Goal: Task Accomplishment & Management: Use online tool/utility

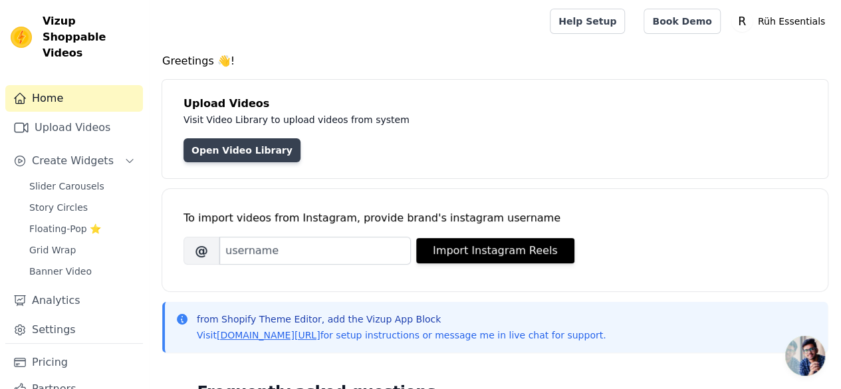
click at [225, 148] on link "Open Video Library" at bounding box center [241, 150] width 117 height 24
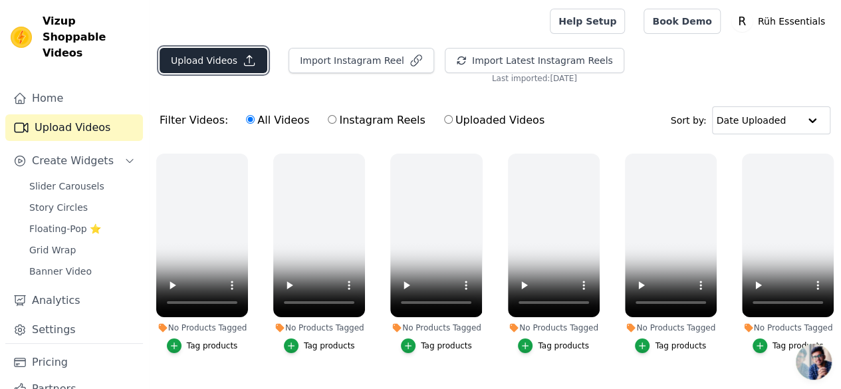
click at [213, 66] on button "Upload Videos" at bounding box center [214, 60] width 108 height 25
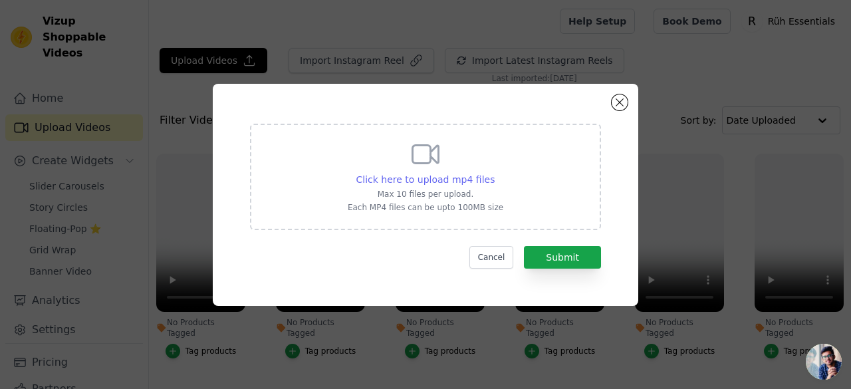
click at [433, 177] on span "Click here to upload mp4 files" at bounding box center [425, 179] width 139 height 11
click at [494, 173] on input "Click here to upload mp4 files Max 10 files per upload. Each MP4 files can be u…" at bounding box center [494, 172] width 1 height 1
type input "C:\fakepath\Kansa Comb Video.mp4"
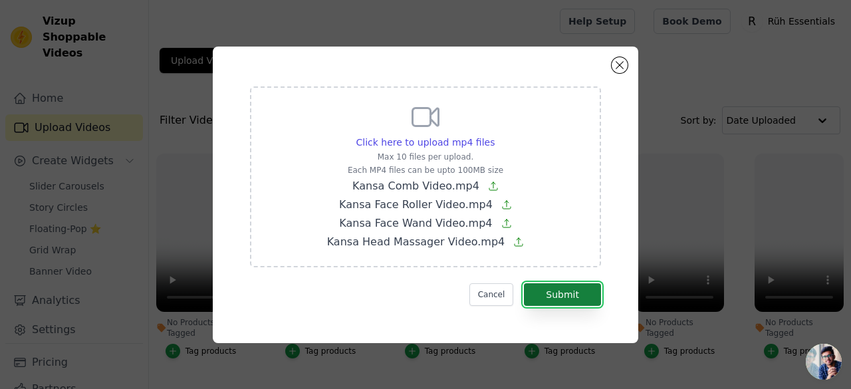
click at [569, 294] on button "Submit" at bounding box center [562, 294] width 77 height 23
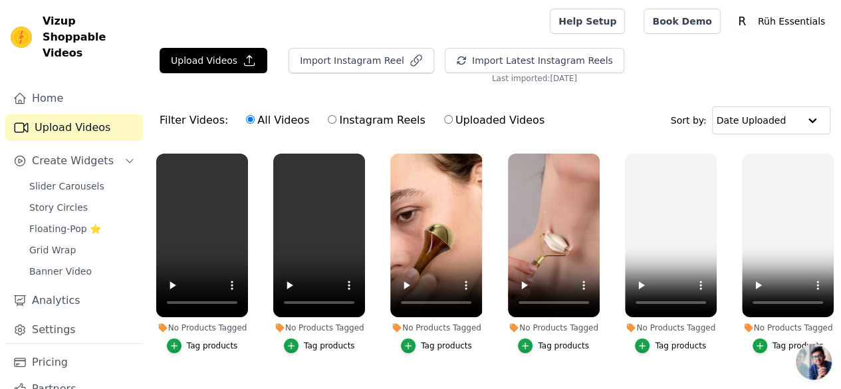
click at [444, 119] on input "Uploaded Videos" at bounding box center [448, 119] width 9 height 9
radio input "true"
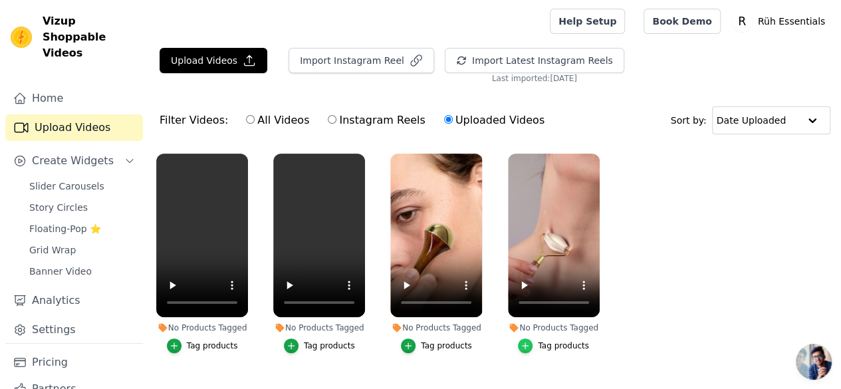
click at [527, 341] on icon "button" at bounding box center [524, 345] width 9 height 9
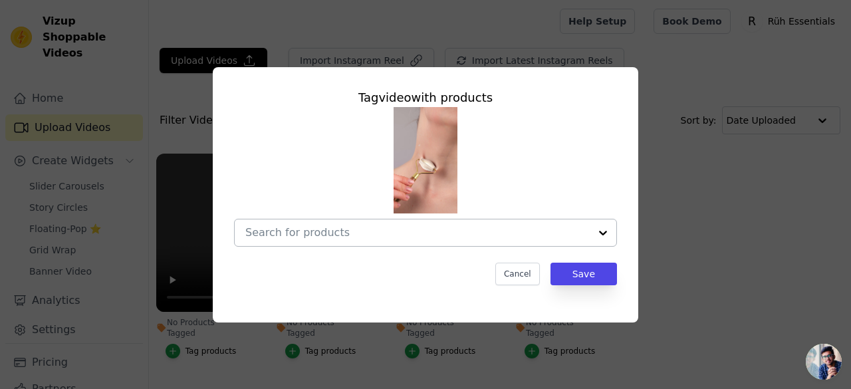
click at [597, 233] on div at bounding box center [603, 232] width 27 height 27
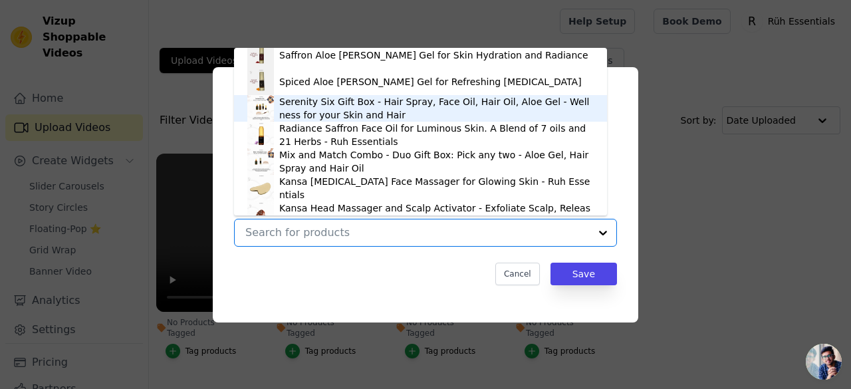
scroll to position [152, 0]
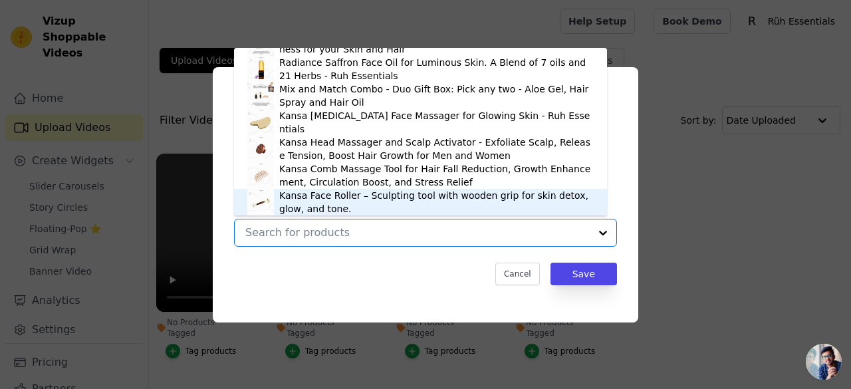
click at [389, 199] on div "Kansa Face Roller – Sculpting tool with wooden grip for skin detox, glow, and t…" at bounding box center [436, 202] width 314 height 27
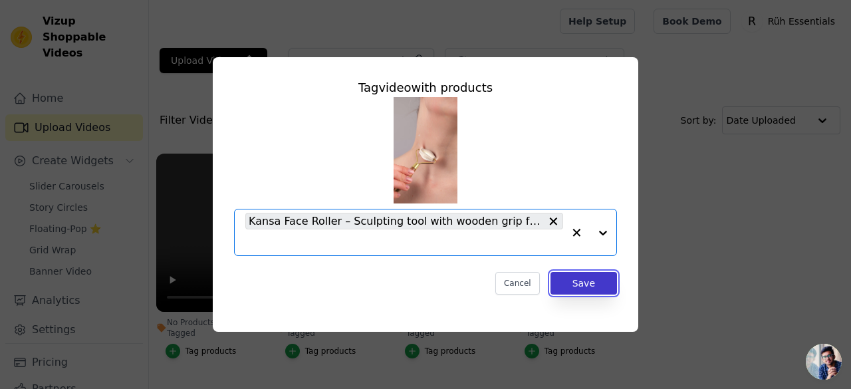
click at [592, 284] on button "Save" at bounding box center [583, 283] width 66 height 23
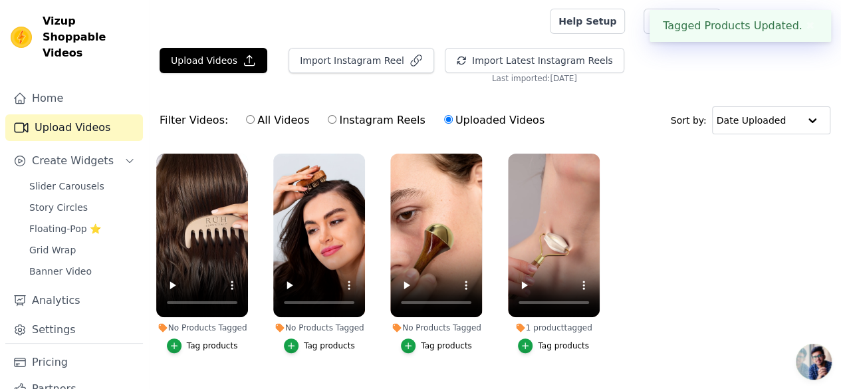
click at [447, 340] on div "Tag products" at bounding box center [446, 345] width 51 height 11
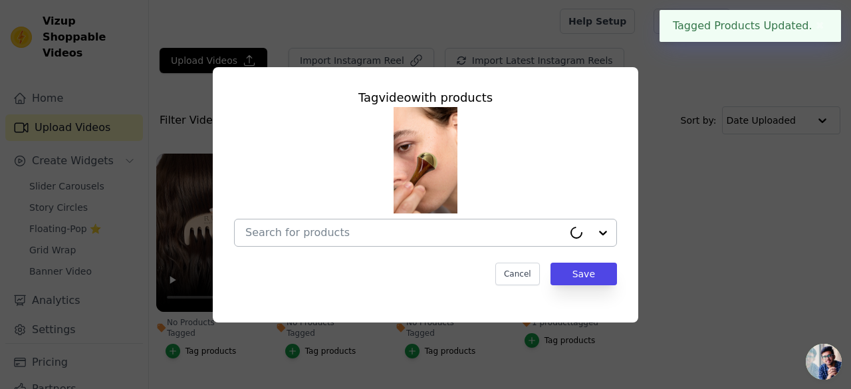
click at [384, 231] on input "No Products Tagged Tag video with products Cancel Save Tag products" at bounding box center [404, 232] width 318 height 13
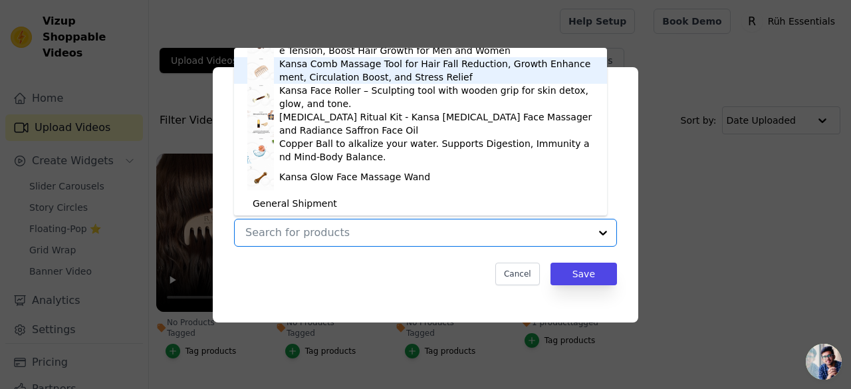
scroll to position [258, 0]
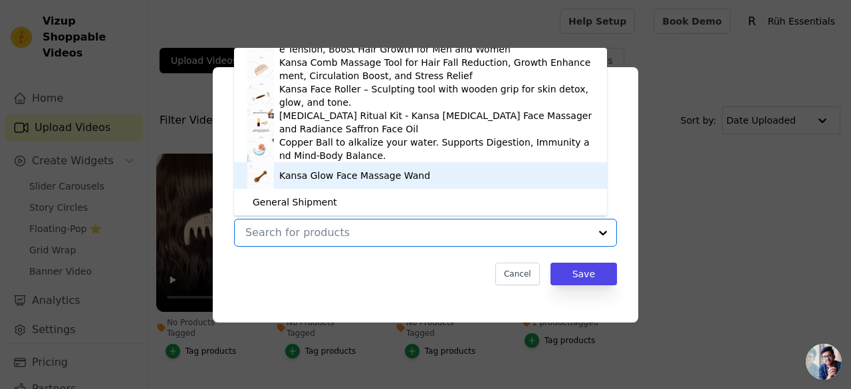
click at [396, 180] on div "Kansa Glow Face Massage Wand" at bounding box center [354, 175] width 151 height 13
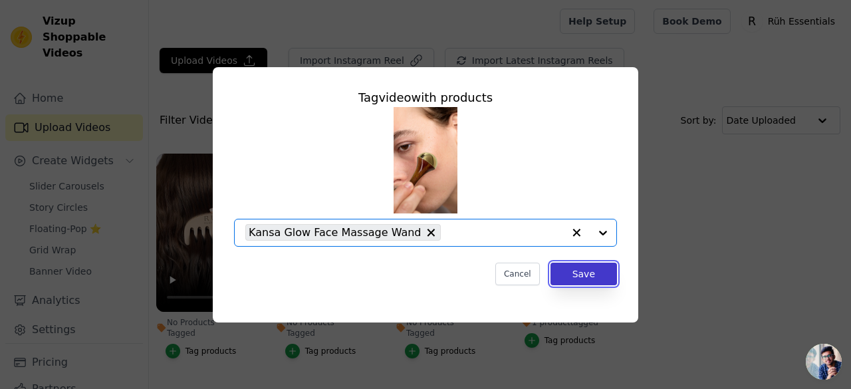
click at [607, 282] on button "Save" at bounding box center [583, 274] width 66 height 23
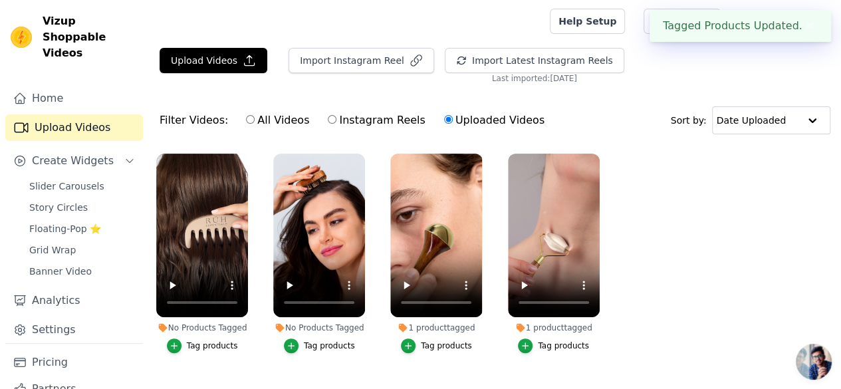
click at [331, 340] on div "Tag products" at bounding box center [329, 345] width 51 height 11
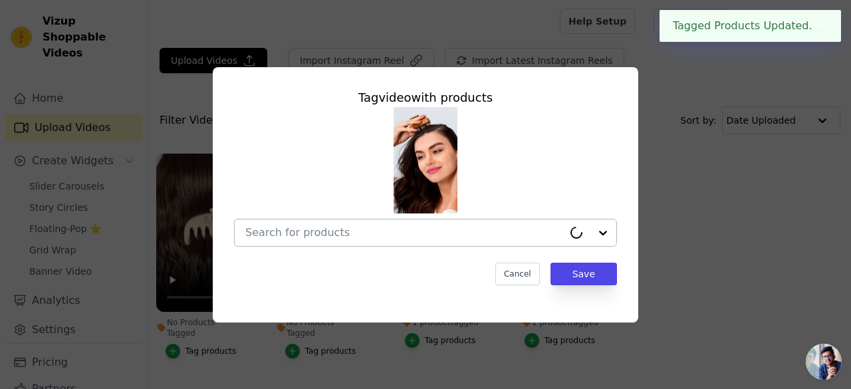
click at [361, 224] on div at bounding box center [404, 232] width 318 height 27
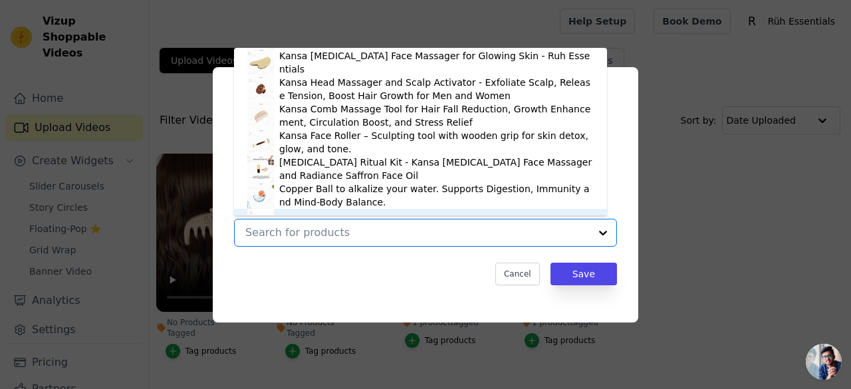
scroll to position [191, 0]
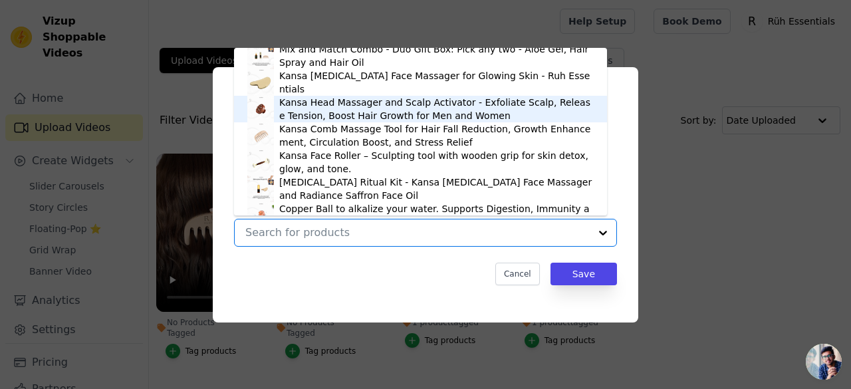
click at [332, 110] on div "Kansa Head Massager and Scalp Activator - Exfoliate Scalp, Release Tension, Boo…" at bounding box center [436, 109] width 314 height 27
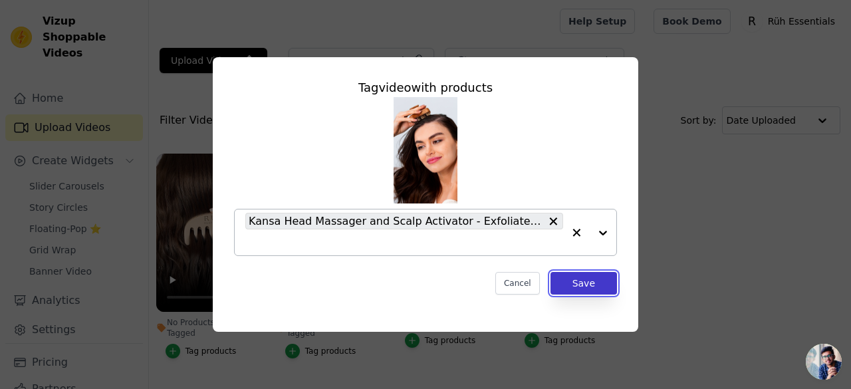
click at [576, 282] on button "Save" at bounding box center [583, 283] width 66 height 23
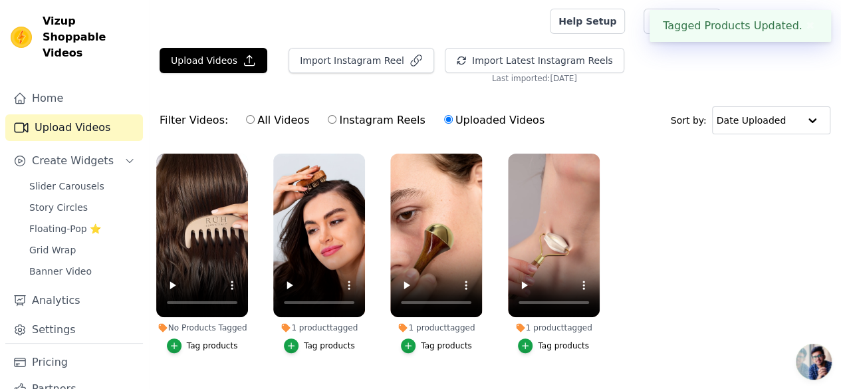
click at [225, 340] on div "Tag products" at bounding box center [212, 345] width 51 height 11
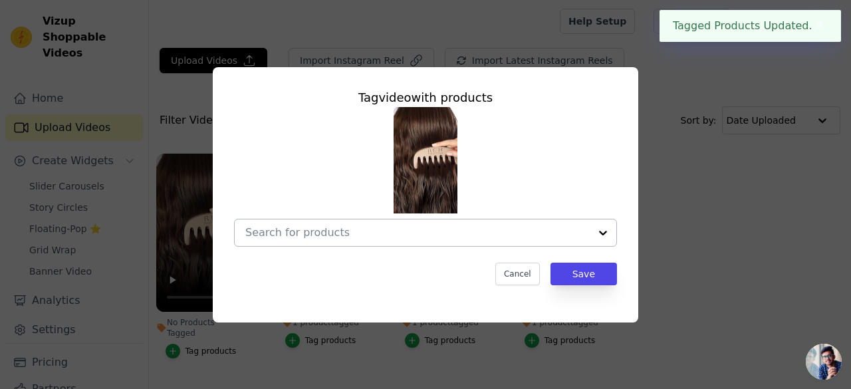
click at [352, 242] on div at bounding box center [417, 232] width 344 height 27
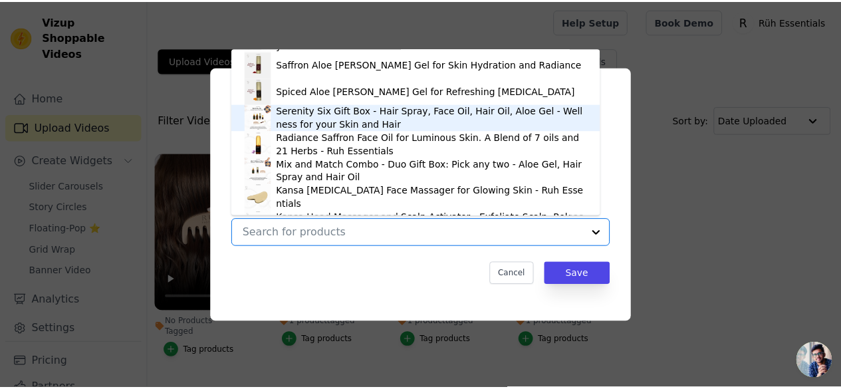
scroll to position [133, 0]
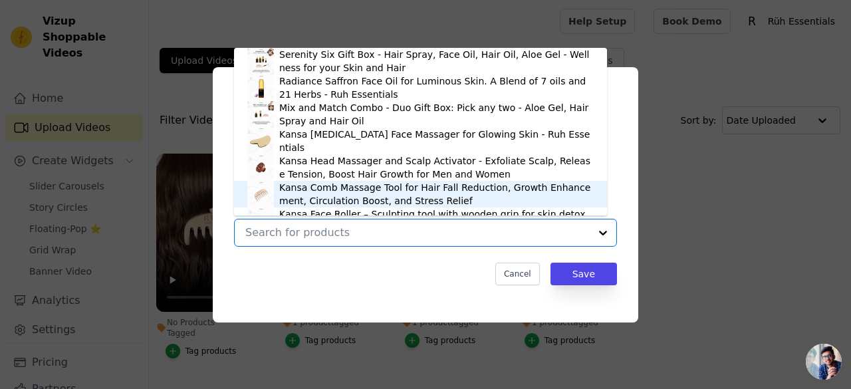
click at [347, 190] on div "Kansa Comb Massage Tool for Hair Fall Reduction, Growth Enhancement, Circulatio…" at bounding box center [436, 194] width 314 height 27
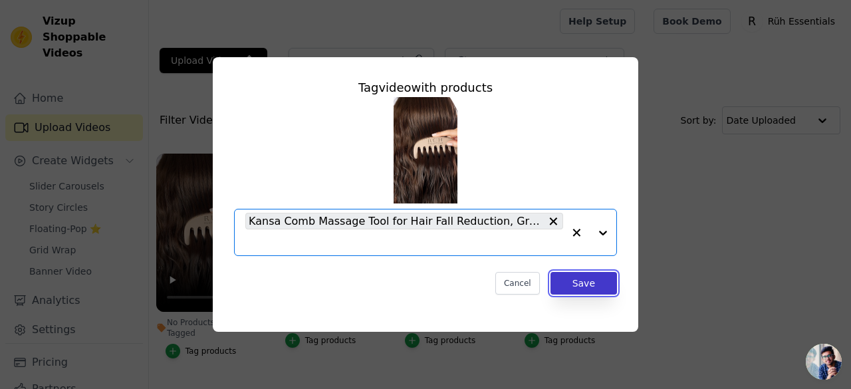
click at [594, 282] on button "Save" at bounding box center [583, 283] width 66 height 23
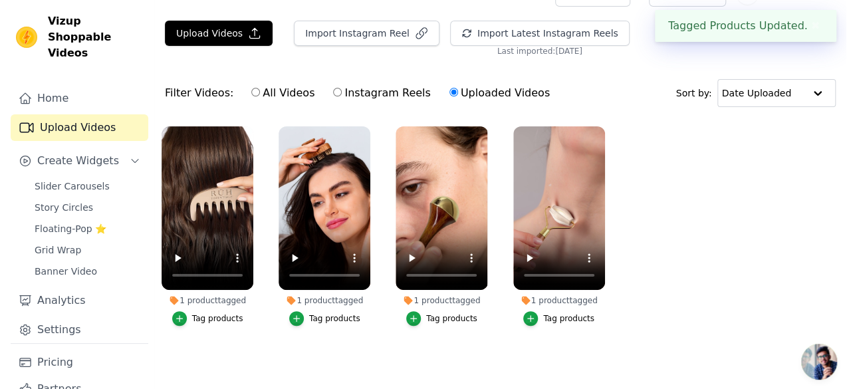
scroll to position [0, 0]
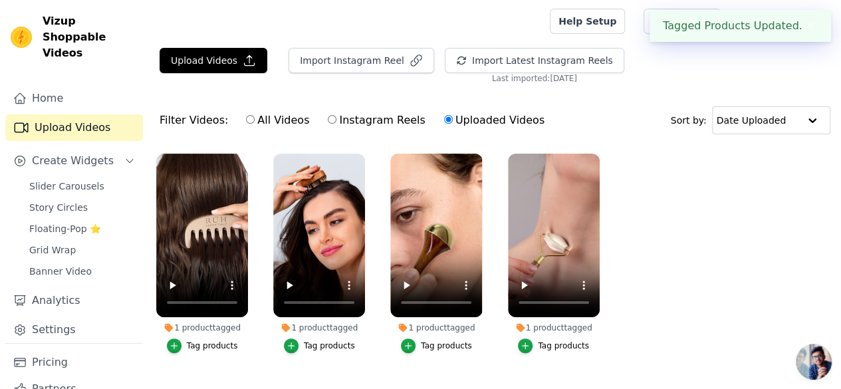
click at [803, 29] on button "✖" at bounding box center [809, 26] width 15 height 16
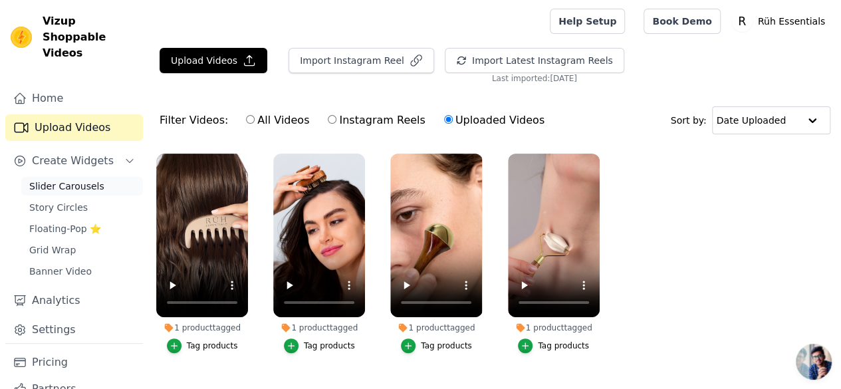
click at [73, 179] on span "Slider Carousels" at bounding box center [66, 185] width 75 height 13
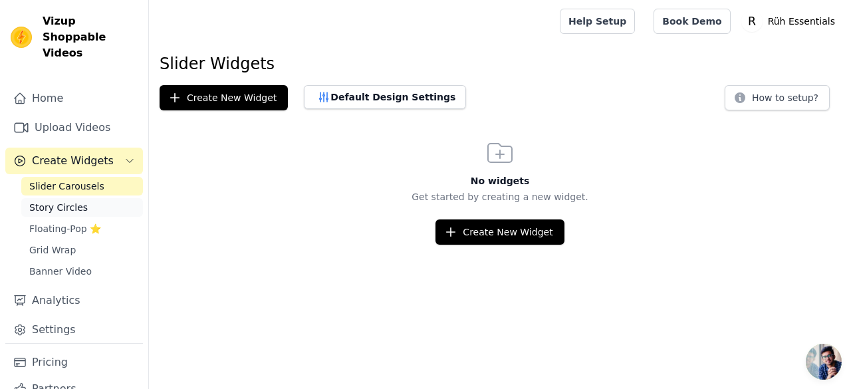
click at [60, 201] on span "Story Circles" at bounding box center [58, 207] width 58 height 13
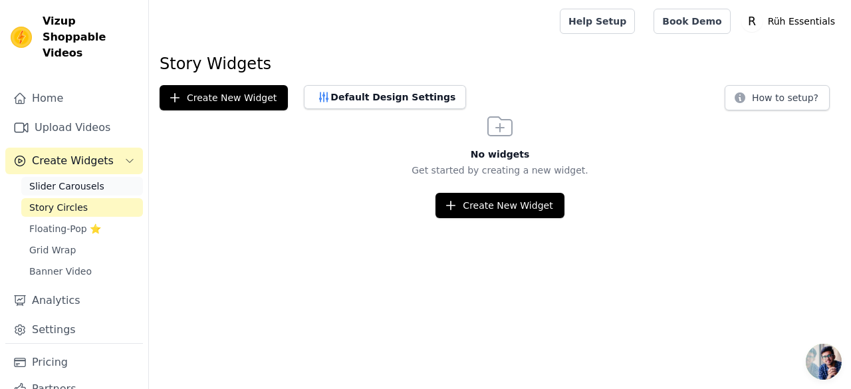
click at [68, 179] on span "Slider Carousels" at bounding box center [66, 185] width 75 height 13
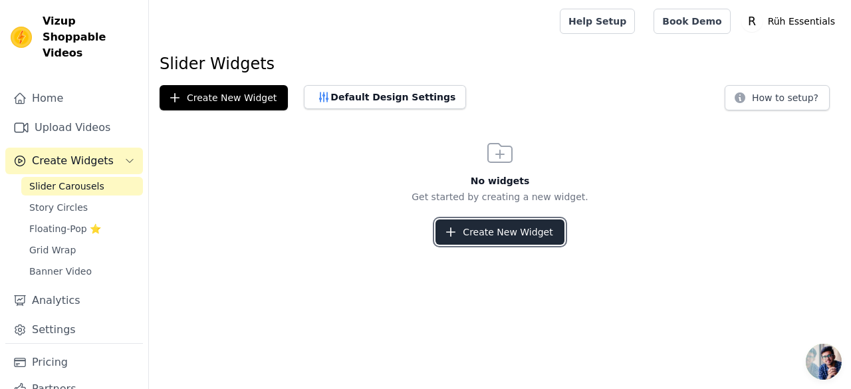
click at [481, 241] on button "Create New Widget" at bounding box center [499, 231] width 128 height 25
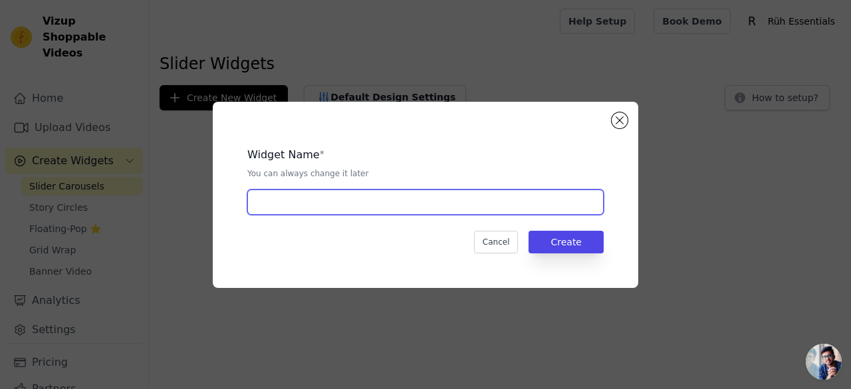
click at [396, 204] on input "text" at bounding box center [425, 201] width 356 height 25
paste input "Kansa Rituals: Where tradition meets glow"
click at [415, 203] on input "Kansa Rituals: Where tradition meets glow" at bounding box center [425, 201] width 356 height 25
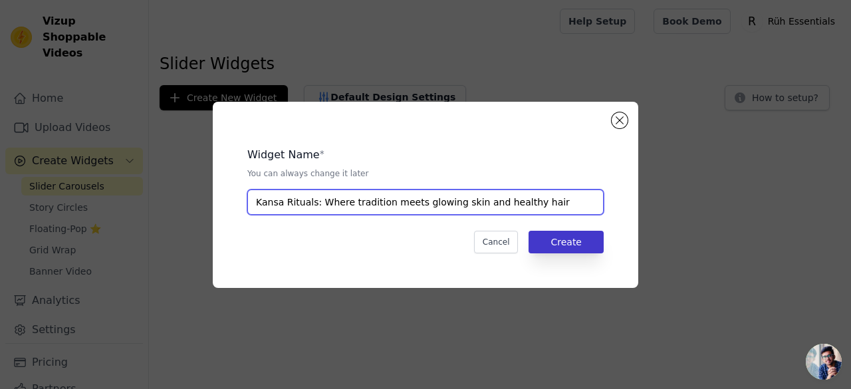
type input "Kansa Rituals: Where tradition meets glowing skin and healthy hair"
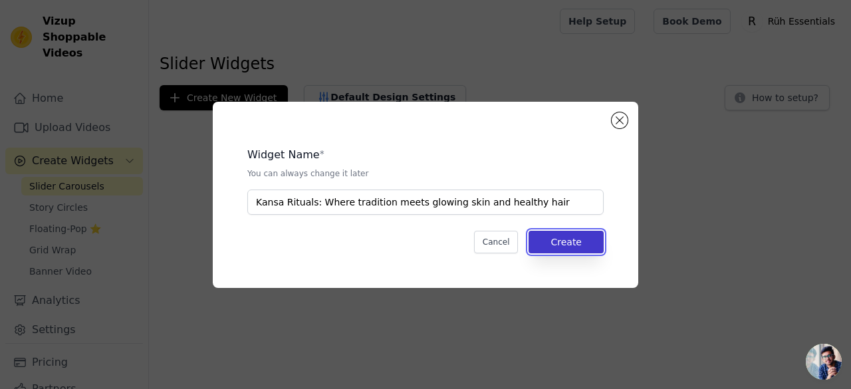
click at [558, 244] on button "Create" at bounding box center [565, 242] width 75 height 23
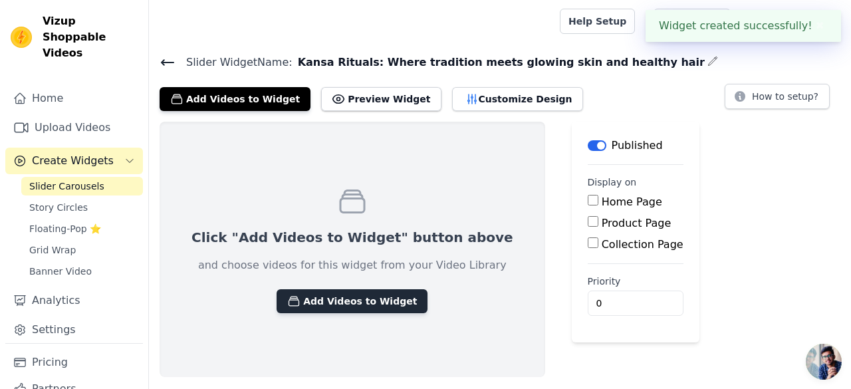
click at [333, 303] on button "Add Videos to Widget" at bounding box center [351, 301] width 151 height 24
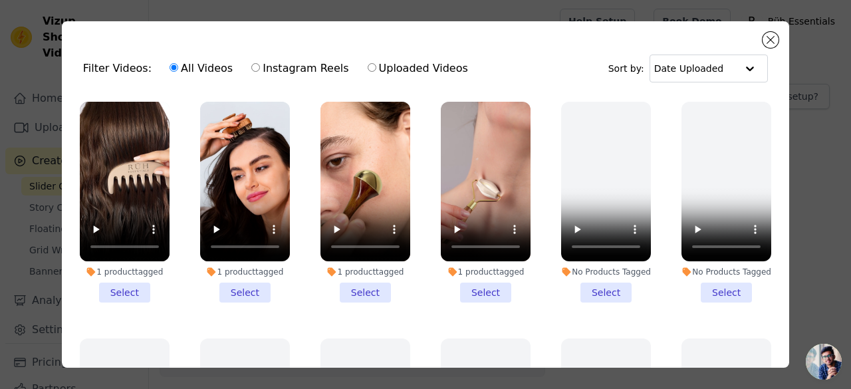
click at [124, 294] on li "1 product tagged Select" at bounding box center [125, 202] width 90 height 201
click at [0, 0] on input "1 product tagged Select" at bounding box center [0, 0] width 0 height 0
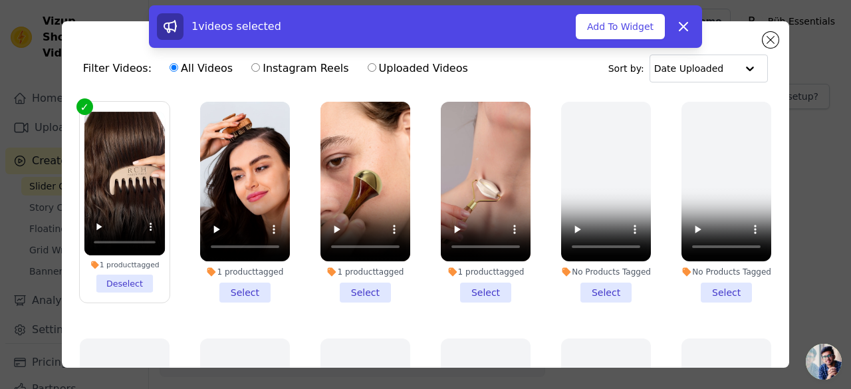
click at [242, 280] on li "1 product tagged Select" at bounding box center [245, 202] width 90 height 201
click at [0, 0] on input "1 product tagged Select" at bounding box center [0, 0] width 0 height 0
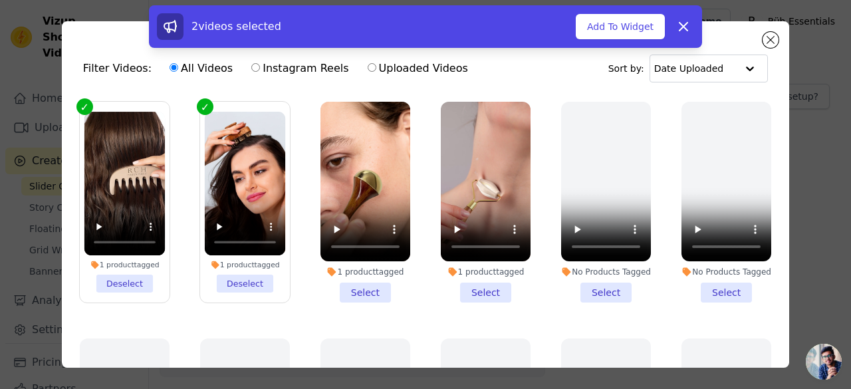
click at [348, 282] on li "1 product tagged Select" at bounding box center [365, 202] width 90 height 201
click at [0, 0] on input "1 product tagged Select" at bounding box center [0, 0] width 0 height 0
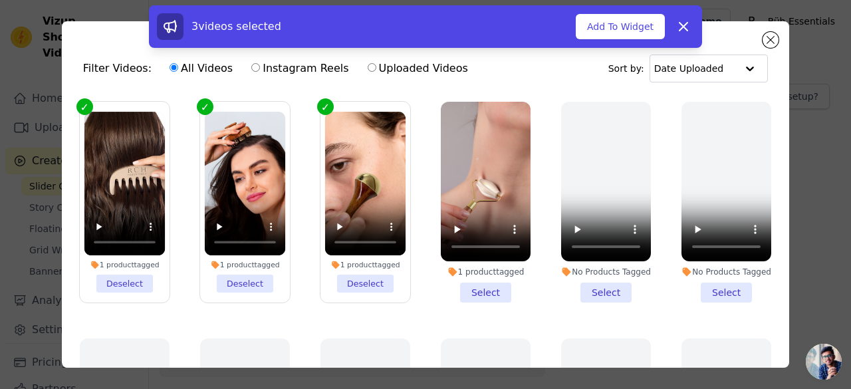
click at [494, 286] on li "1 product tagged Select" at bounding box center [486, 202] width 90 height 201
click at [0, 0] on input "1 product tagged Select" at bounding box center [0, 0] width 0 height 0
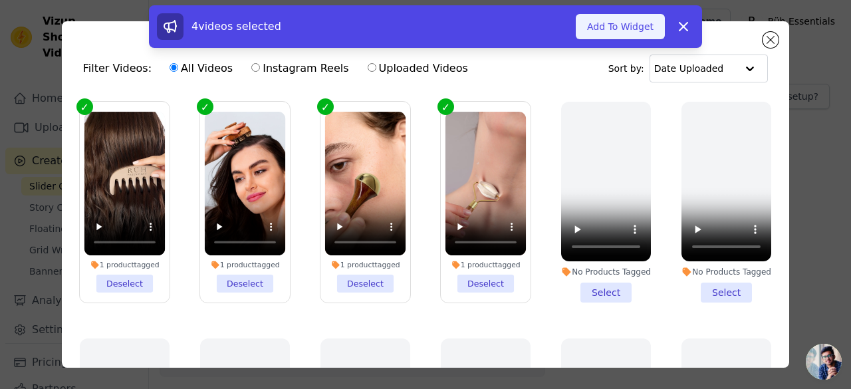
click at [645, 21] on button "Add To Widget" at bounding box center [620, 26] width 89 height 25
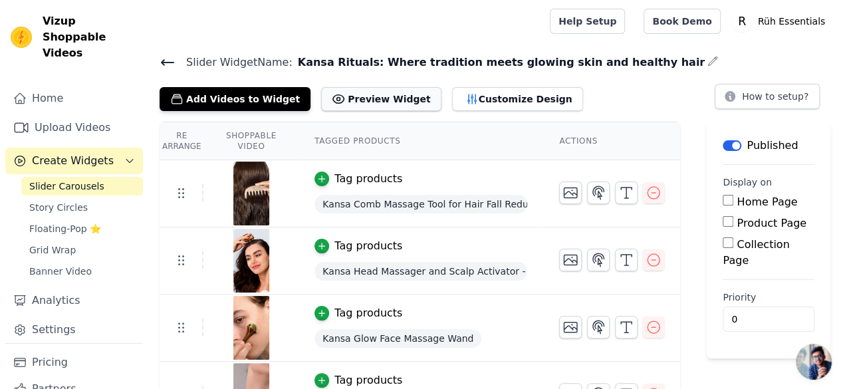
click at [348, 100] on button "Preview Widget" at bounding box center [381, 99] width 120 height 24
click at [453, 95] on button "Customize Design" at bounding box center [517, 99] width 131 height 24
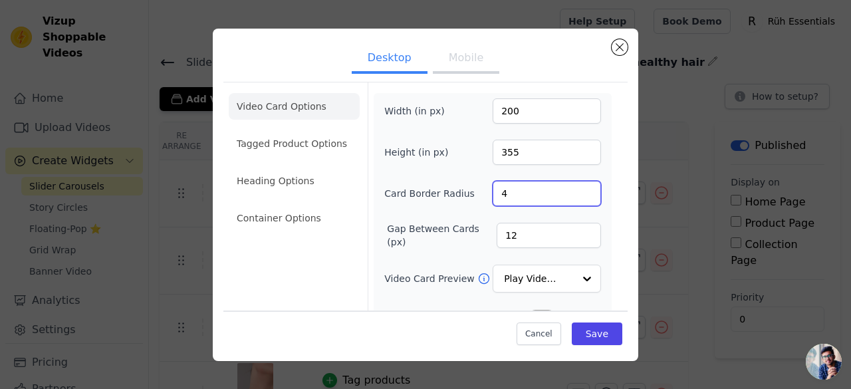
click at [577, 200] on input "4" at bounding box center [547, 193] width 108 height 25
click at [580, 195] on input "3" at bounding box center [547, 193] width 108 height 25
click at [580, 195] on input "2" at bounding box center [547, 193] width 108 height 25
click at [580, 195] on input "1" at bounding box center [547, 193] width 108 height 25
type input "0"
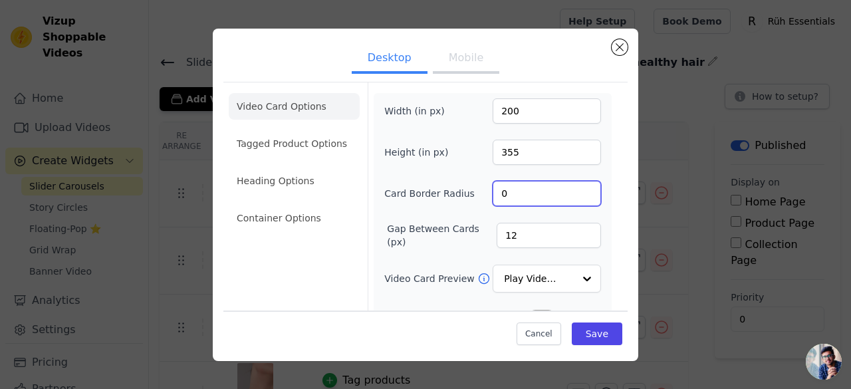
click at [580, 195] on input "0" at bounding box center [547, 193] width 108 height 25
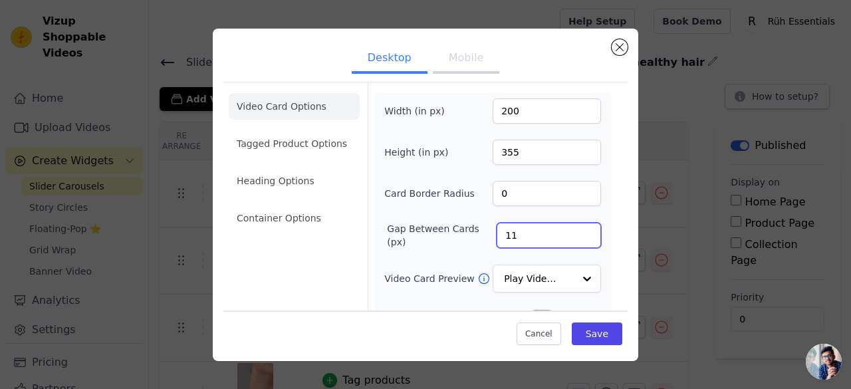
click at [576, 237] on input "11" at bounding box center [548, 235] width 104 height 25
click at [576, 237] on input "10" at bounding box center [548, 235] width 104 height 25
click at [576, 237] on input "9" at bounding box center [548, 235] width 104 height 25
click at [576, 237] on input "8" at bounding box center [548, 235] width 104 height 25
click at [576, 237] on input "7" at bounding box center [548, 235] width 104 height 25
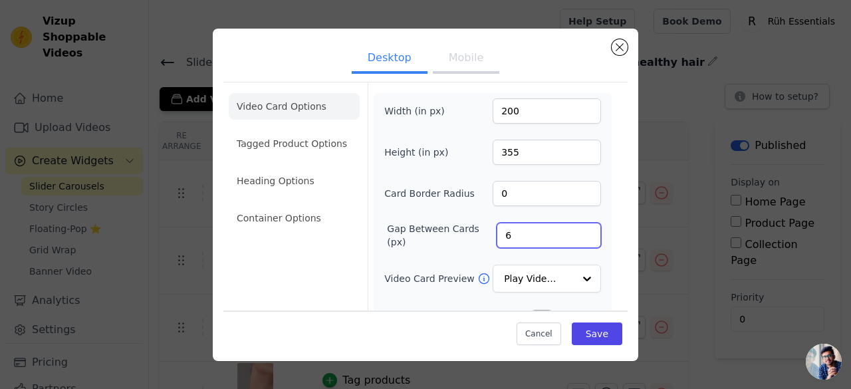
click at [576, 237] on input "6" at bounding box center [548, 235] width 104 height 25
click at [576, 237] on input "5" at bounding box center [548, 235] width 104 height 25
click at [576, 237] on input "4" at bounding box center [548, 235] width 104 height 25
click at [576, 237] on input "3" at bounding box center [548, 235] width 104 height 25
type input "2"
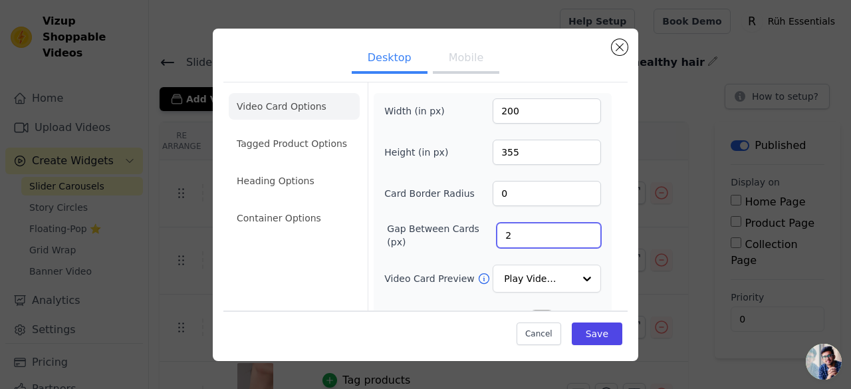
click at [576, 237] on input "2" at bounding box center [548, 235] width 104 height 25
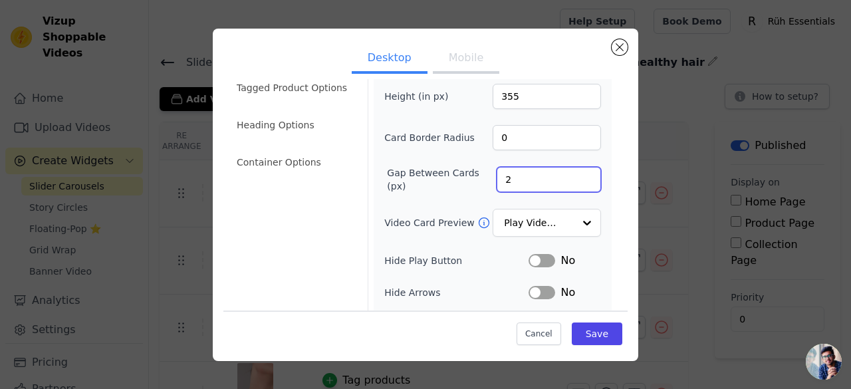
scroll to position [133, 0]
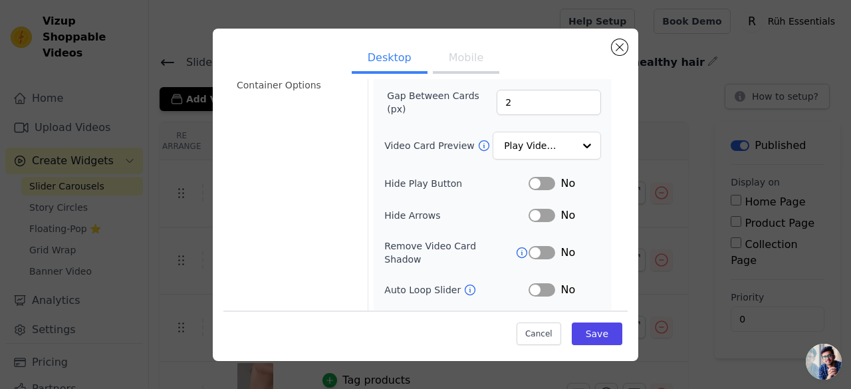
click at [540, 180] on button "Label" at bounding box center [541, 183] width 27 height 13
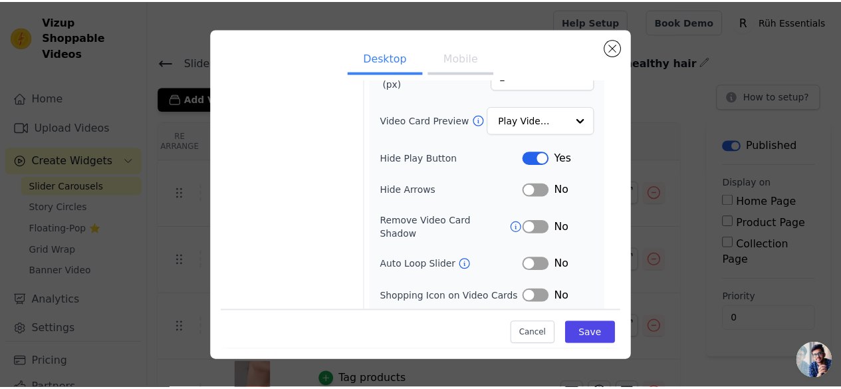
scroll to position [180, 0]
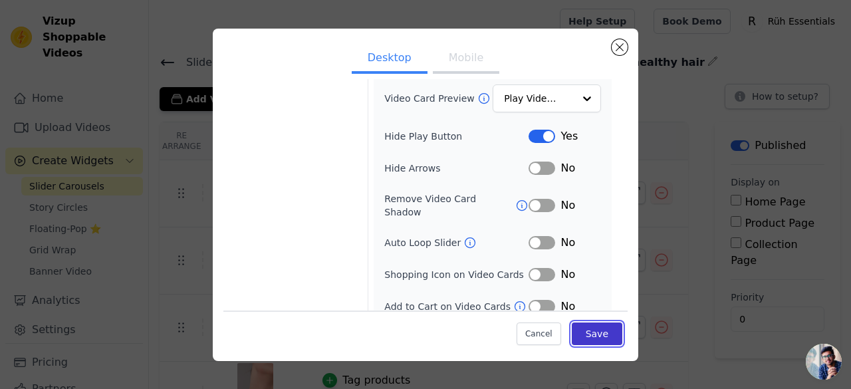
click at [580, 334] on button "Save" at bounding box center [597, 333] width 51 height 23
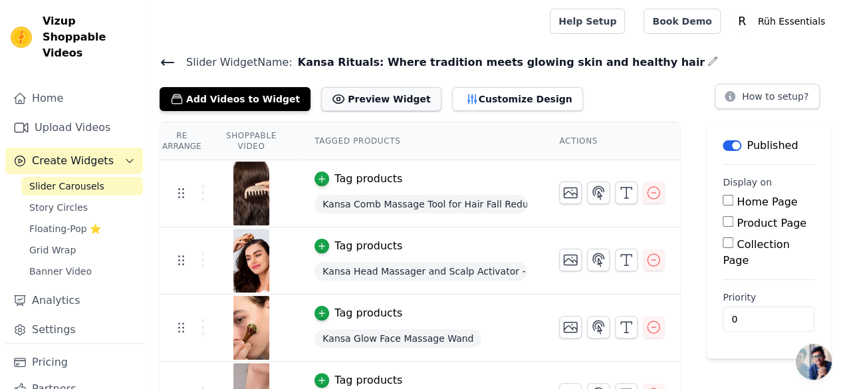
click at [344, 98] on button "Preview Widget" at bounding box center [381, 99] width 120 height 24
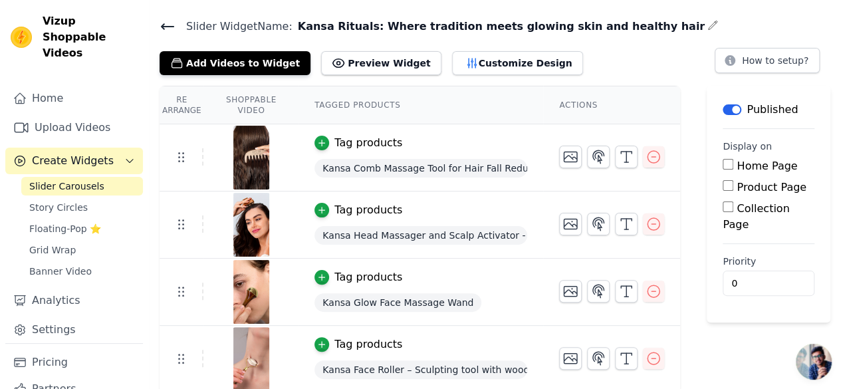
scroll to position [37, 0]
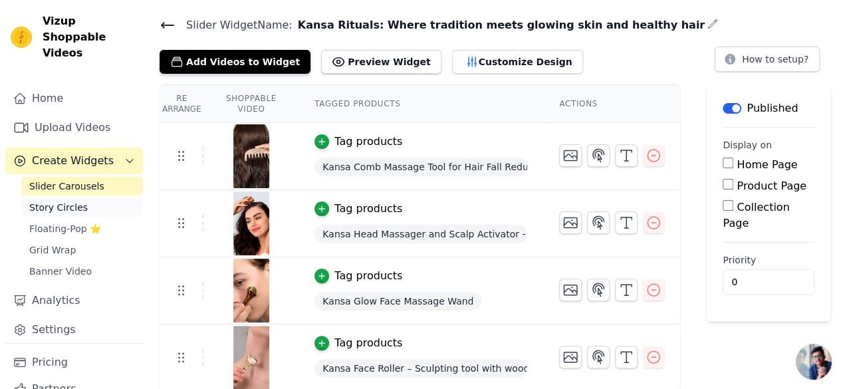
click at [41, 201] on span "Story Circles" at bounding box center [58, 207] width 58 height 13
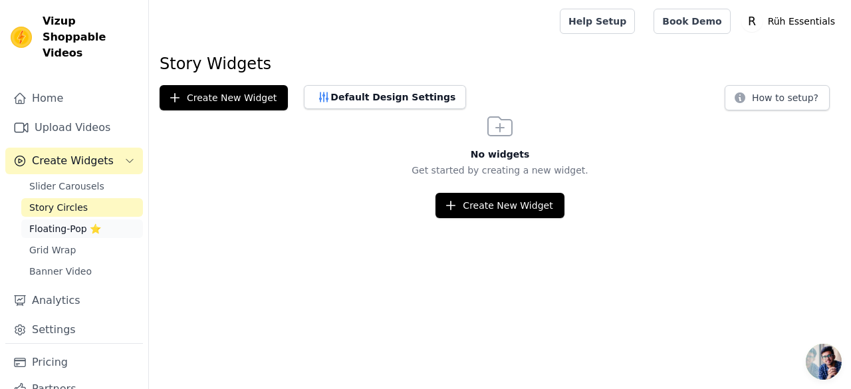
click at [47, 222] on span "Floating-Pop ⭐" at bounding box center [65, 228] width 72 height 13
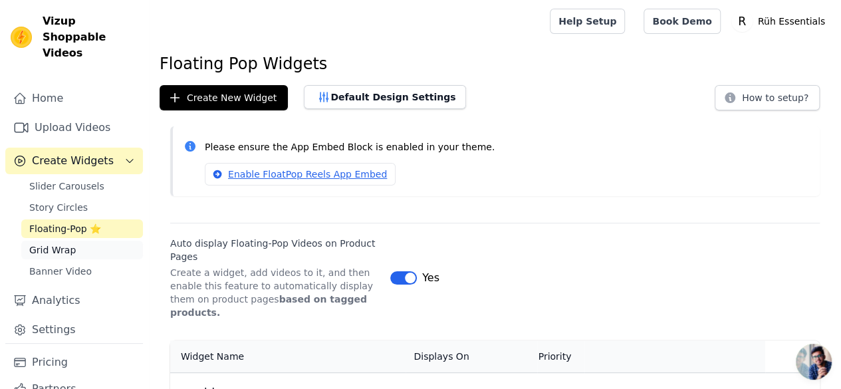
click at [44, 243] on span "Grid Wrap" at bounding box center [52, 249] width 47 height 13
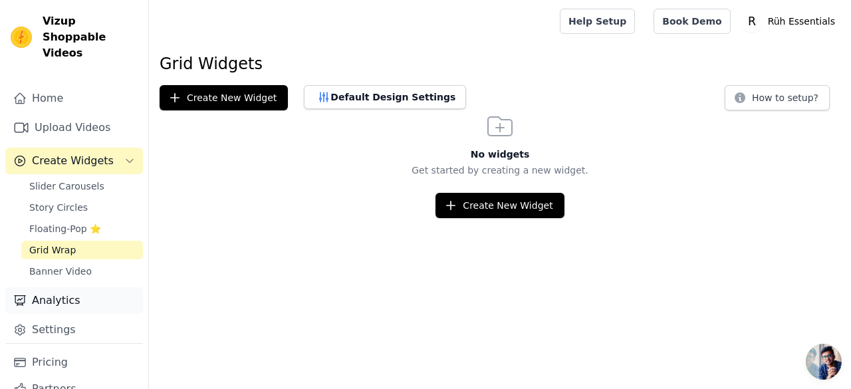
click at [56, 287] on link "Analytics" at bounding box center [74, 300] width 138 height 27
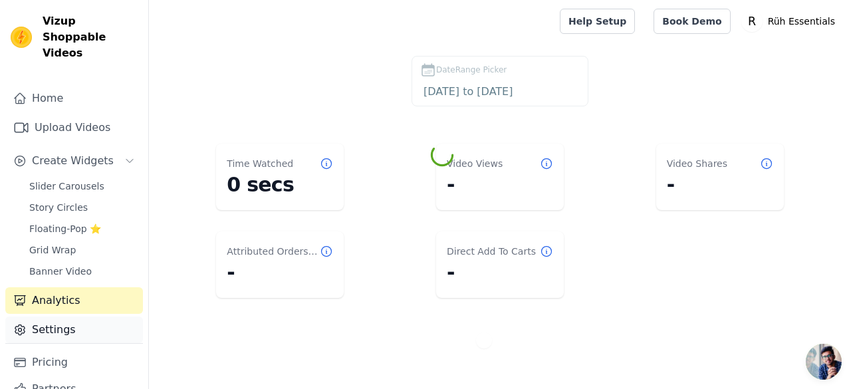
click at [55, 318] on link "Settings" at bounding box center [74, 329] width 138 height 27
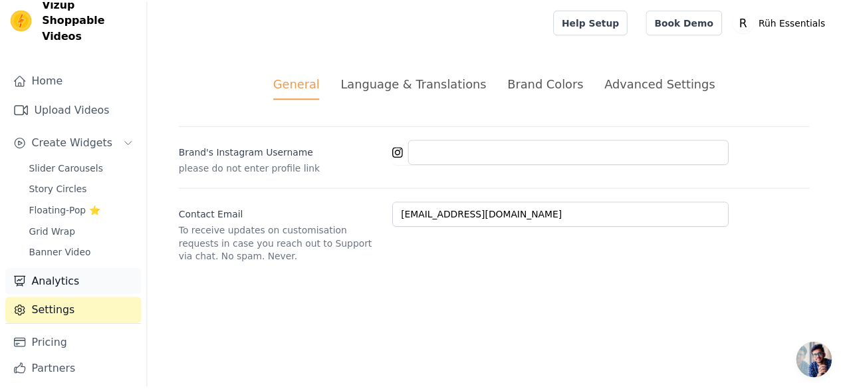
scroll to position [34, 0]
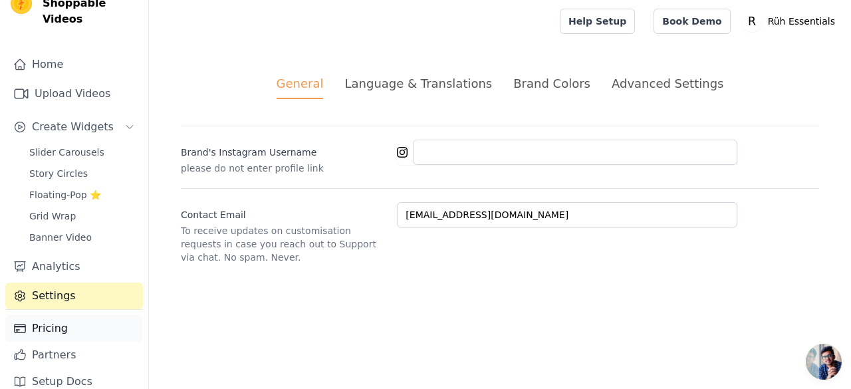
click at [36, 315] on link "Pricing" at bounding box center [74, 328] width 138 height 27
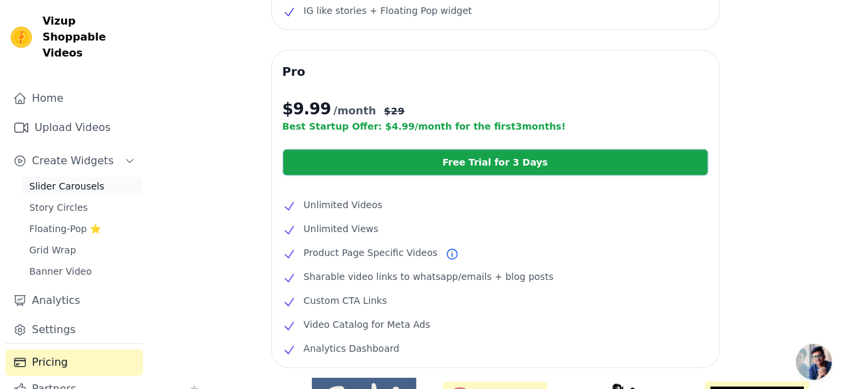
click at [70, 179] on span "Slider Carousels" at bounding box center [66, 185] width 75 height 13
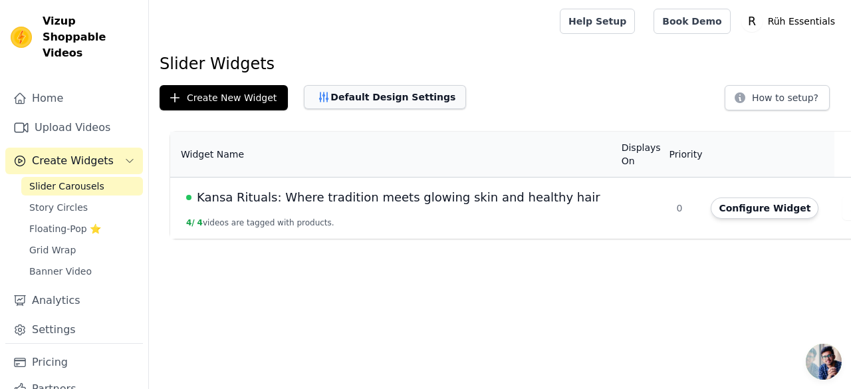
click at [396, 100] on button "Default Design Settings" at bounding box center [385, 97] width 162 height 24
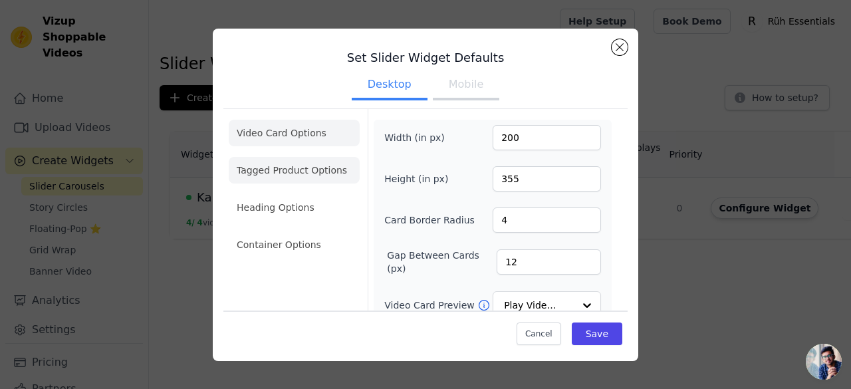
click at [295, 231] on li "Tagged Product Options" at bounding box center [294, 244] width 131 height 27
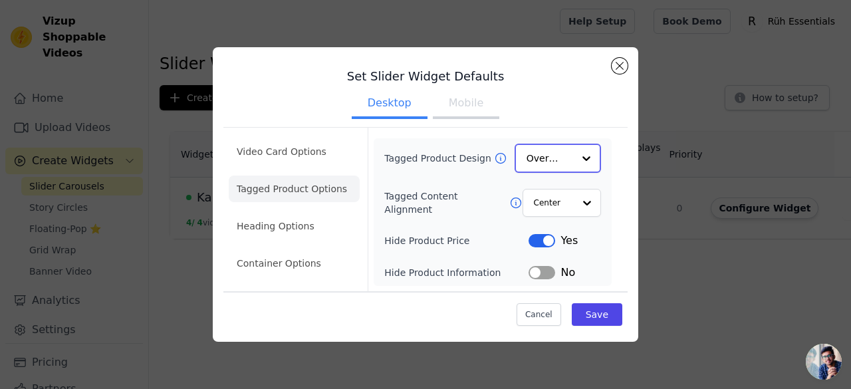
click at [564, 164] on input "Tagged Product Design" at bounding box center [549, 158] width 47 height 27
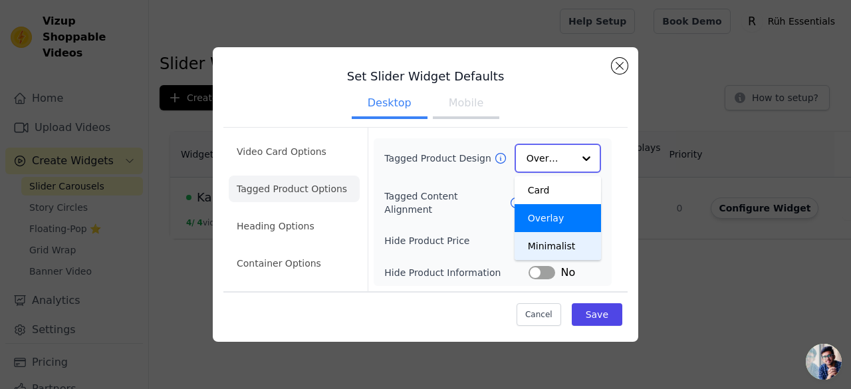
click at [542, 245] on div "Minimalist" at bounding box center [557, 246] width 86 height 28
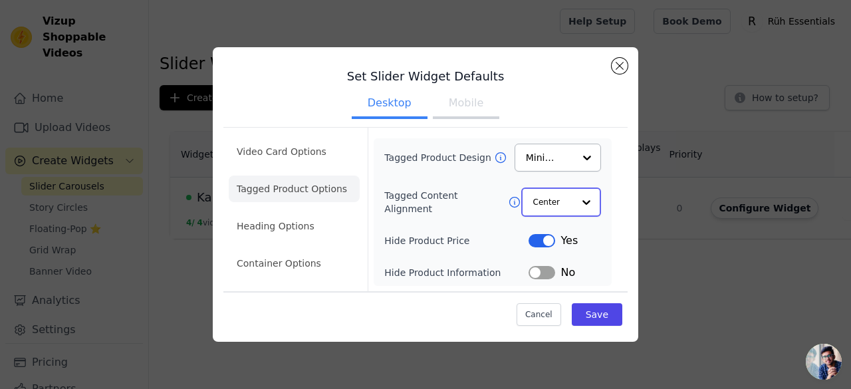
click at [573, 206] on div "Option Center, selected. Select is focused, type to refine list, press down to …" at bounding box center [561, 201] width 80 height 29
click at [573, 206] on div "Center" at bounding box center [561, 201] width 80 height 29
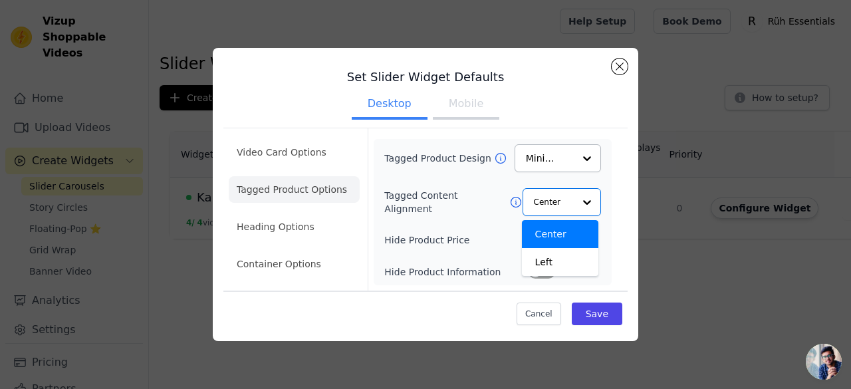
click at [628, 209] on div "Set Slider Widget Defaults Desktop Mobile Video Card Options Tagged Product Opt…" at bounding box center [425, 194] width 425 height 293
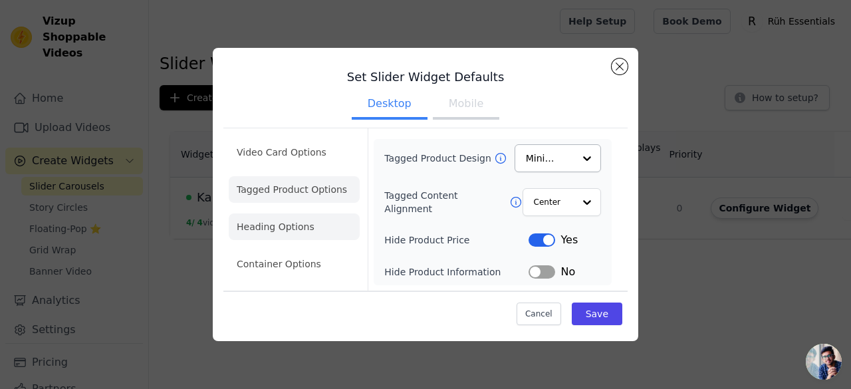
click at [233, 225] on li "Heading Options" at bounding box center [294, 226] width 131 height 27
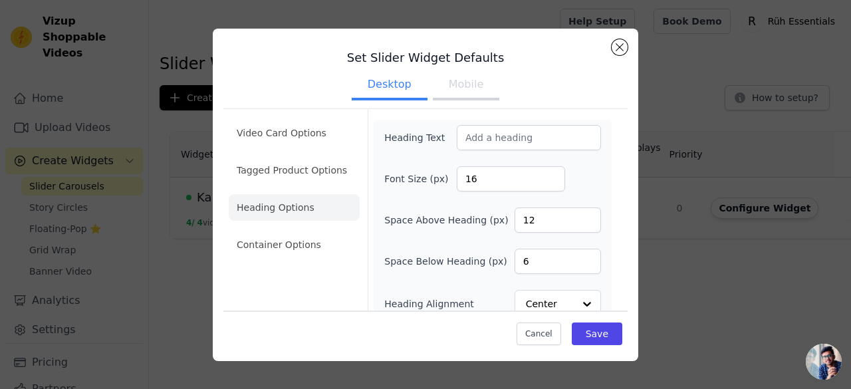
scroll to position [15, 0]
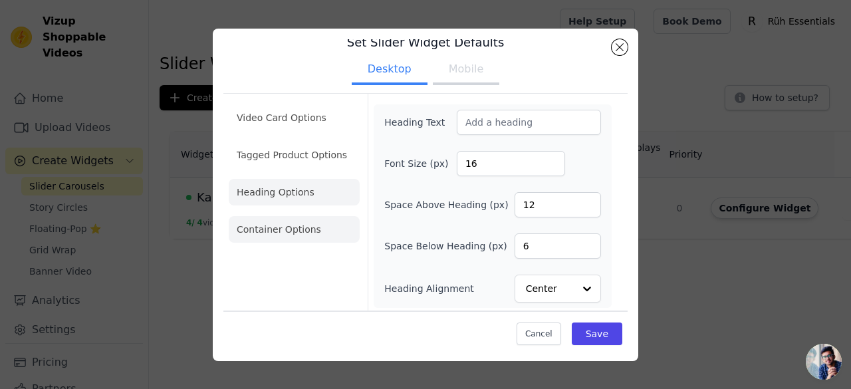
click at [297, 223] on li "Container Options" at bounding box center [294, 229] width 131 height 27
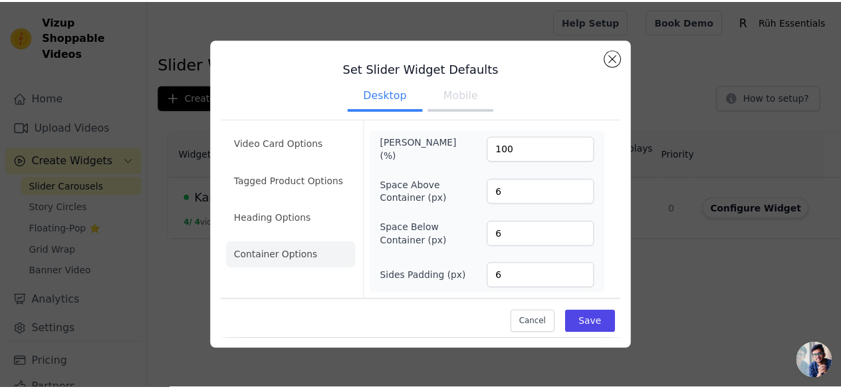
scroll to position [0, 0]
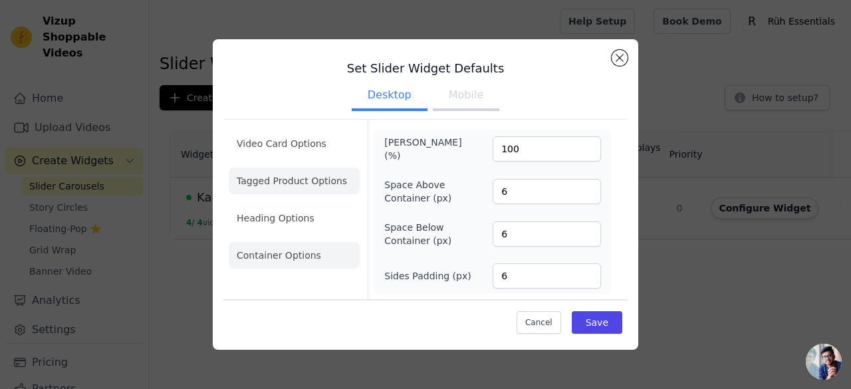
click at [271, 242] on li "Tagged Product Options" at bounding box center [294, 255] width 131 height 27
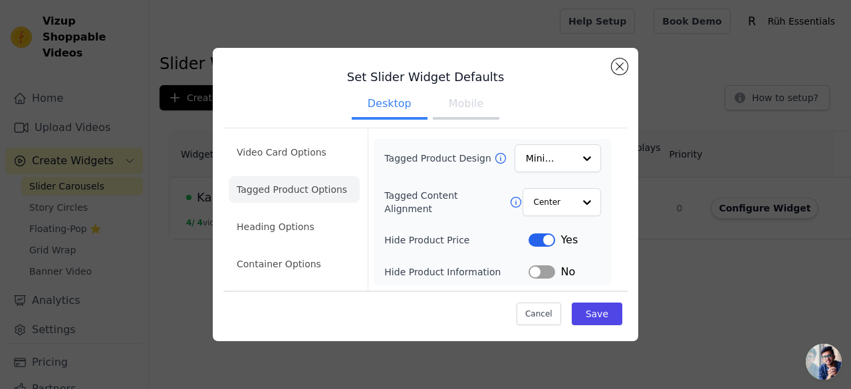
click at [551, 273] on button "Label" at bounding box center [541, 271] width 27 height 13
click at [598, 306] on button "Save" at bounding box center [597, 313] width 51 height 23
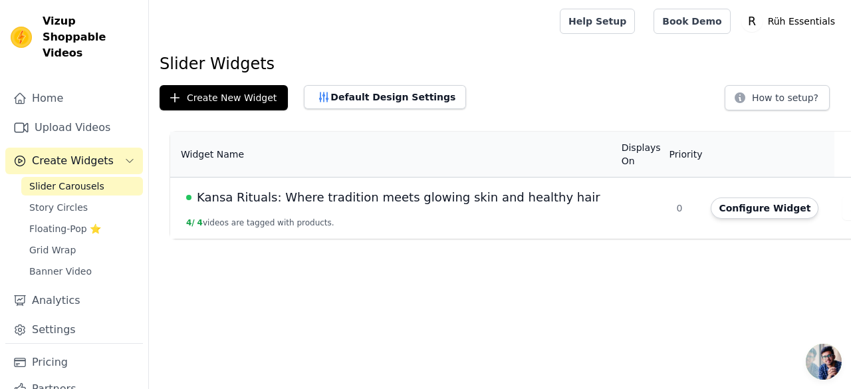
click at [68, 179] on span "Slider Carousels" at bounding box center [66, 185] width 75 height 13
click at [376, 188] on span "Kansa Rituals: Where tradition meets glowing skin and healthy hair" at bounding box center [398, 197] width 403 height 19
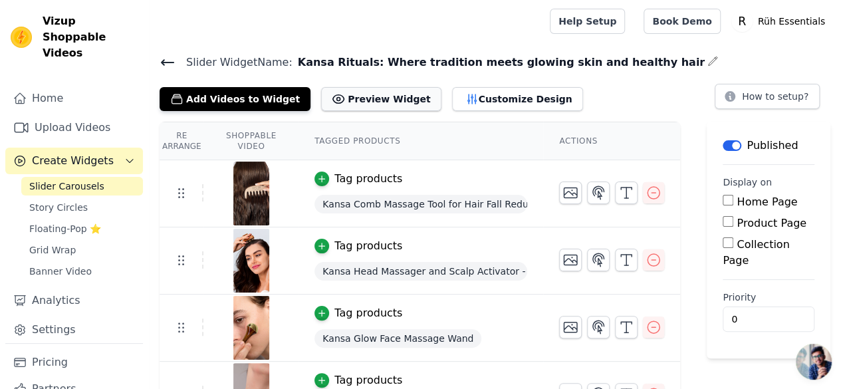
click at [362, 103] on button "Preview Widget" at bounding box center [381, 99] width 120 height 24
click at [629, 193] on icon "button" at bounding box center [626, 193] width 16 height 16
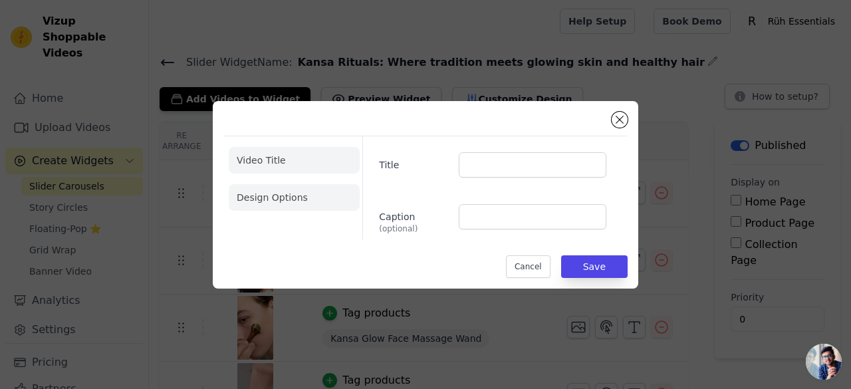
click at [288, 204] on li "Design Options" at bounding box center [294, 197] width 131 height 27
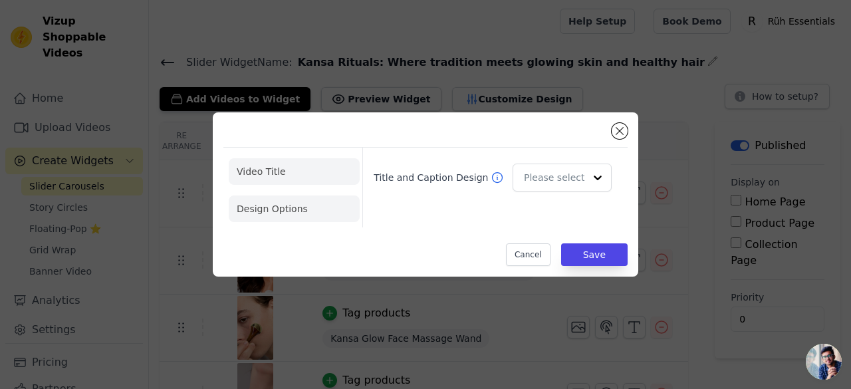
click at [287, 195] on li "Video Title" at bounding box center [294, 208] width 131 height 27
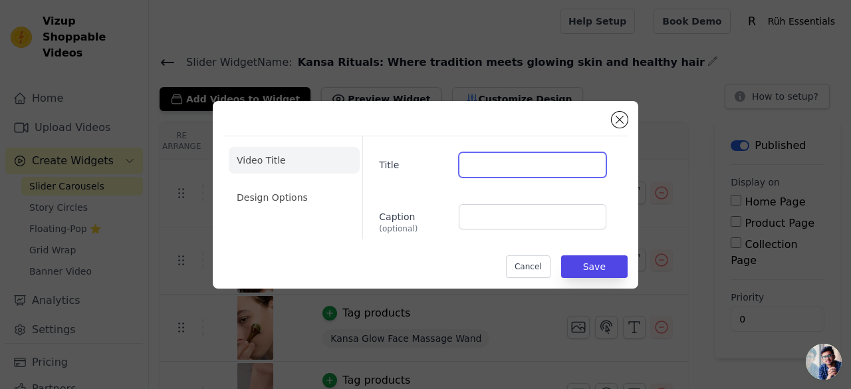
click at [506, 164] on input "Title" at bounding box center [533, 164] width 148 height 25
click at [537, 261] on button "Cancel" at bounding box center [528, 266] width 45 height 23
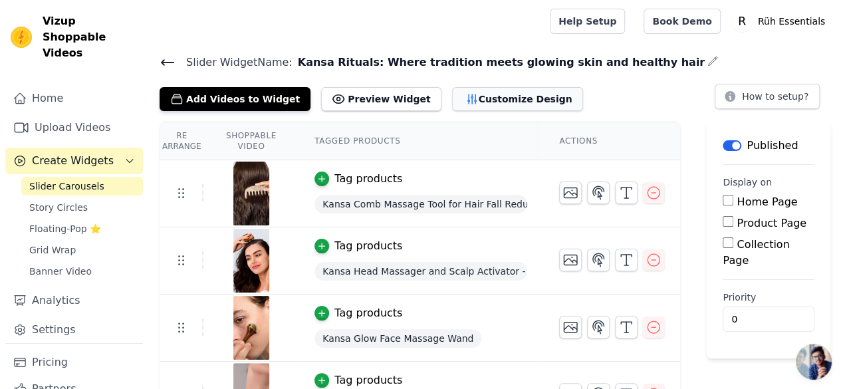
click at [461, 102] on button "Customize Design" at bounding box center [517, 99] width 131 height 24
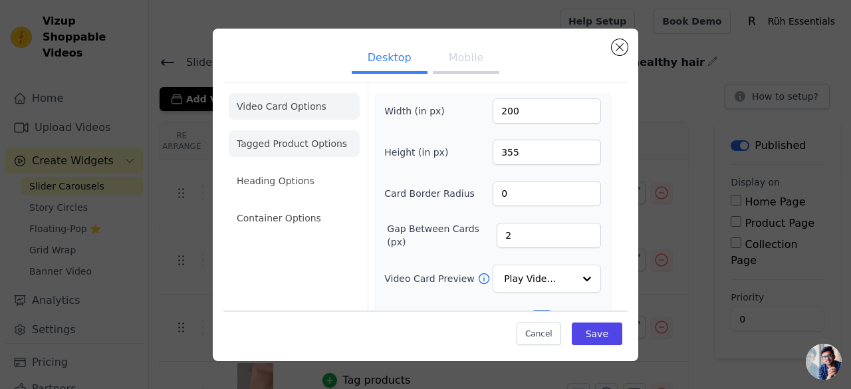
click at [323, 205] on li "Tagged Product Options" at bounding box center [294, 218] width 131 height 27
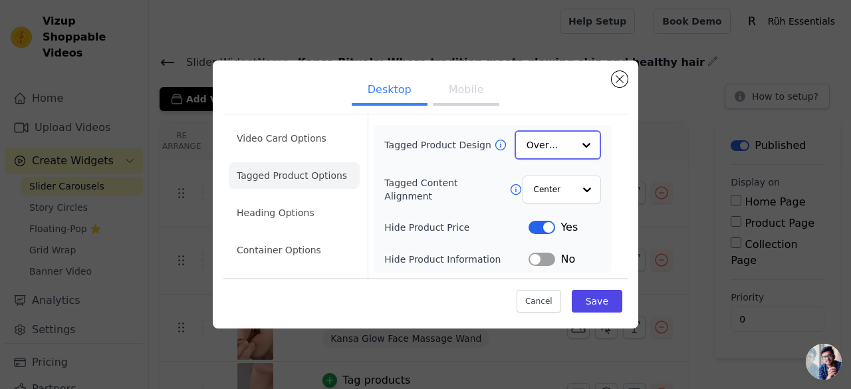
click at [540, 135] on input "Tagged Product Design" at bounding box center [549, 145] width 47 height 27
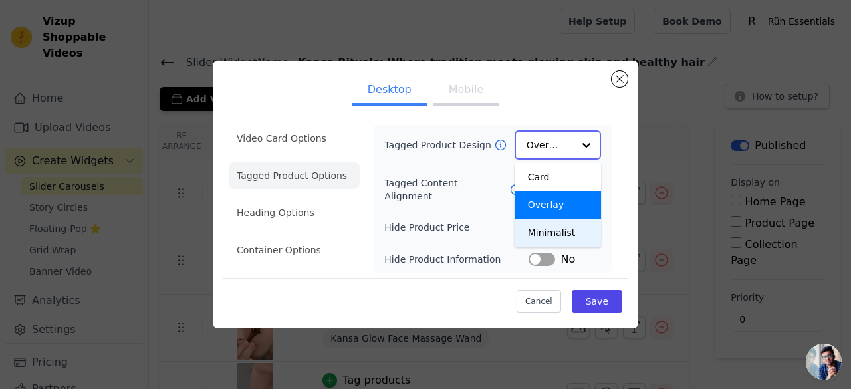
click at [538, 233] on div "Minimalist" at bounding box center [557, 233] width 86 height 28
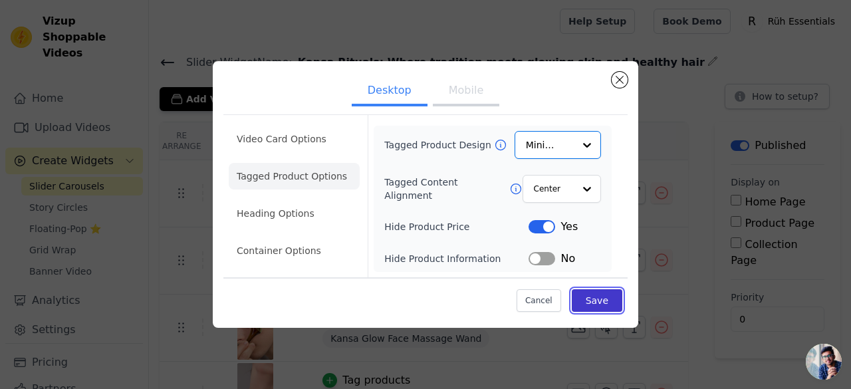
click at [596, 300] on button "Save" at bounding box center [597, 300] width 51 height 23
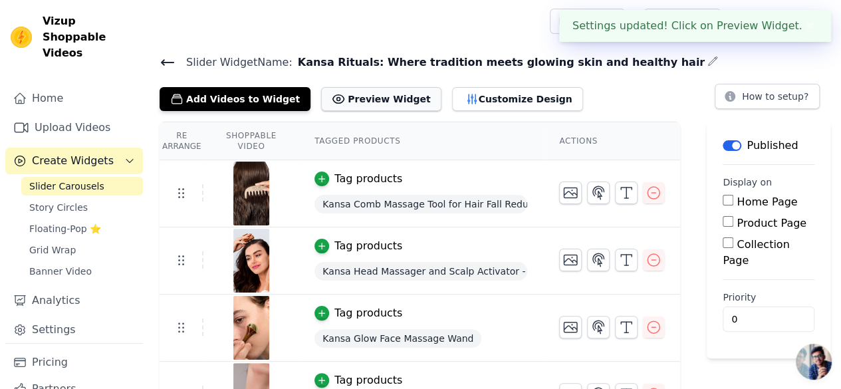
click at [356, 98] on button "Preview Widget" at bounding box center [381, 99] width 120 height 24
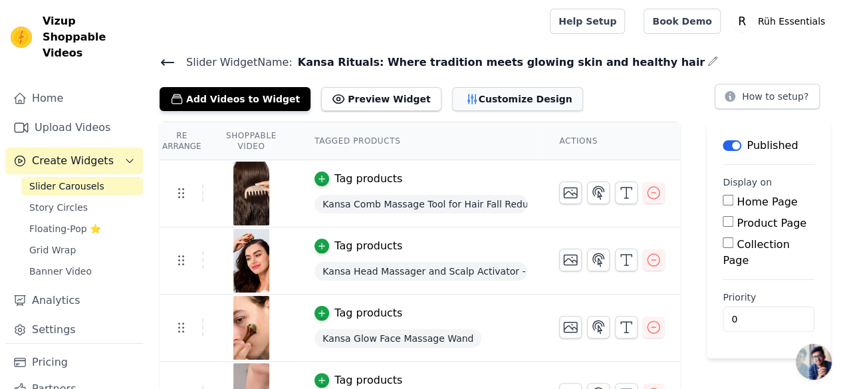
click at [452, 94] on button "Customize Design" at bounding box center [517, 99] width 131 height 24
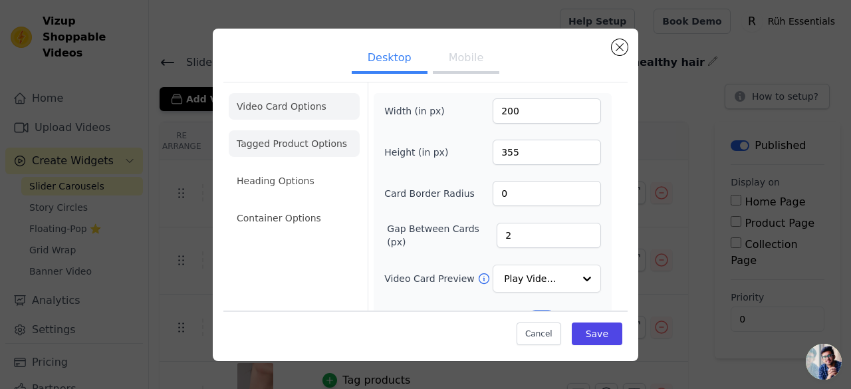
click at [299, 205] on li "Tagged Product Options" at bounding box center [294, 218] width 131 height 27
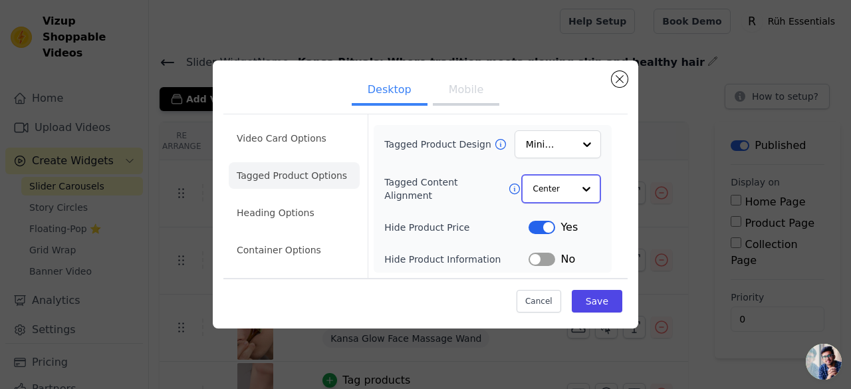
click at [566, 189] on input "Tagged Content Alignment" at bounding box center [553, 188] width 40 height 27
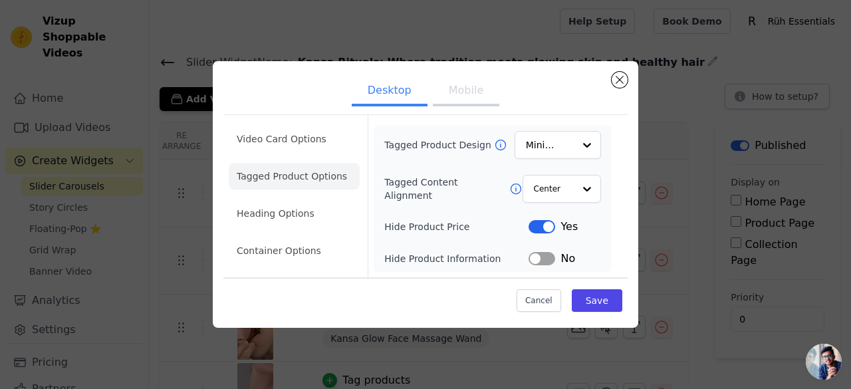
click at [552, 261] on button "Label" at bounding box center [541, 258] width 27 height 13
click at [601, 298] on button "Save" at bounding box center [597, 300] width 51 height 23
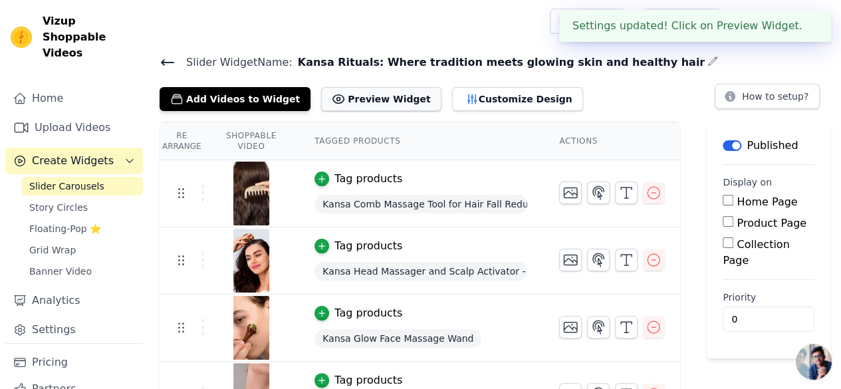
click at [359, 94] on button "Preview Widget" at bounding box center [381, 99] width 120 height 24
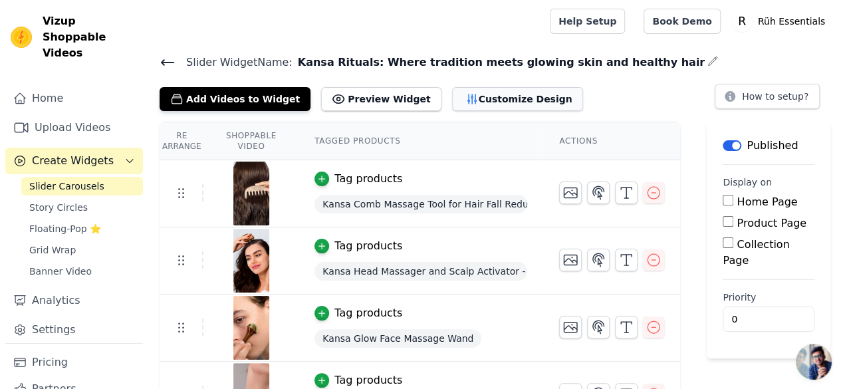
click at [462, 100] on button "Customize Design" at bounding box center [517, 99] width 131 height 24
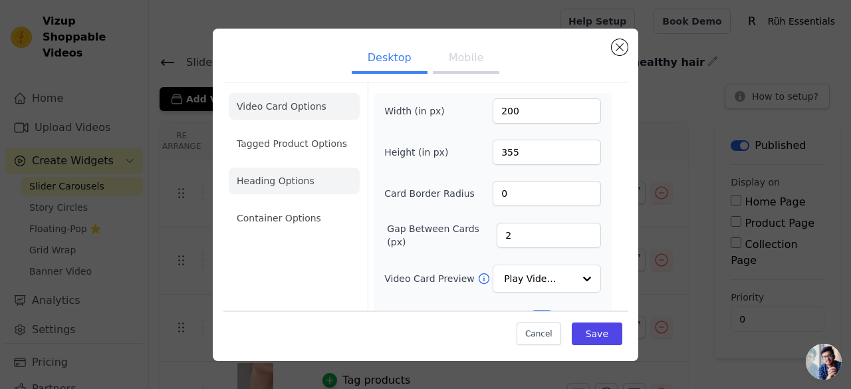
click at [288, 180] on li "Heading Options" at bounding box center [294, 180] width 131 height 27
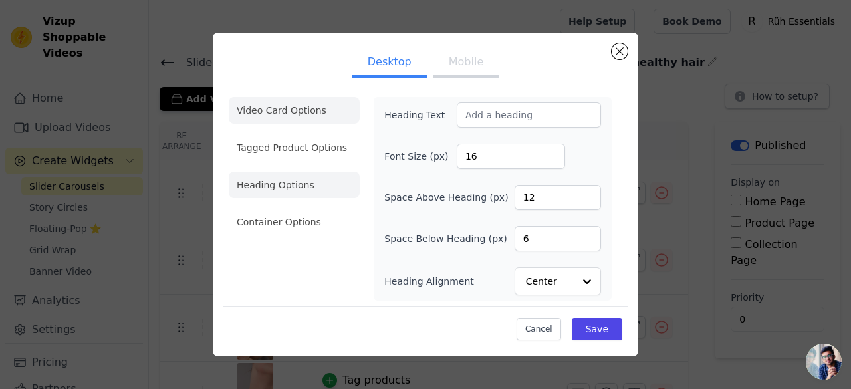
click at [292, 134] on li "Video Card Options" at bounding box center [294, 147] width 131 height 27
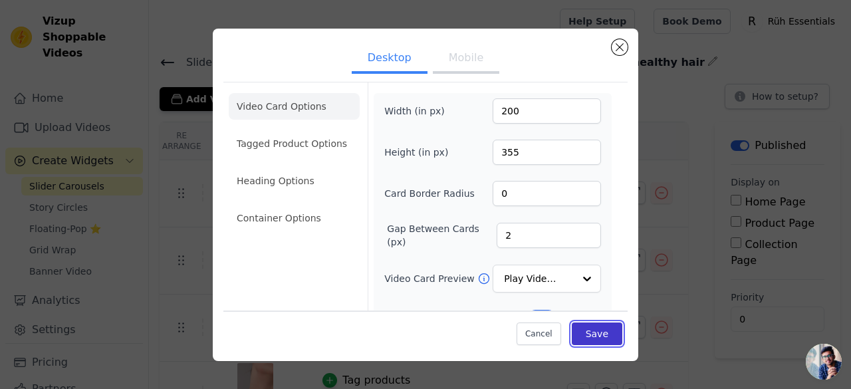
click at [579, 333] on button "Save" at bounding box center [597, 333] width 51 height 23
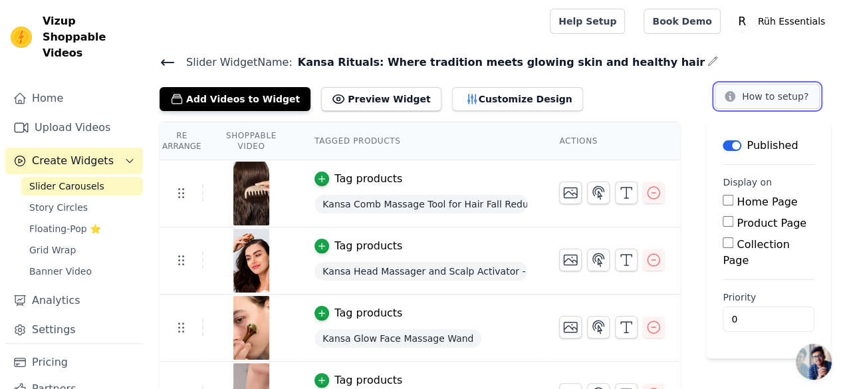
click at [761, 96] on button "How to setup?" at bounding box center [767, 96] width 105 height 25
click at [171, 58] on icon at bounding box center [168, 63] width 16 height 16
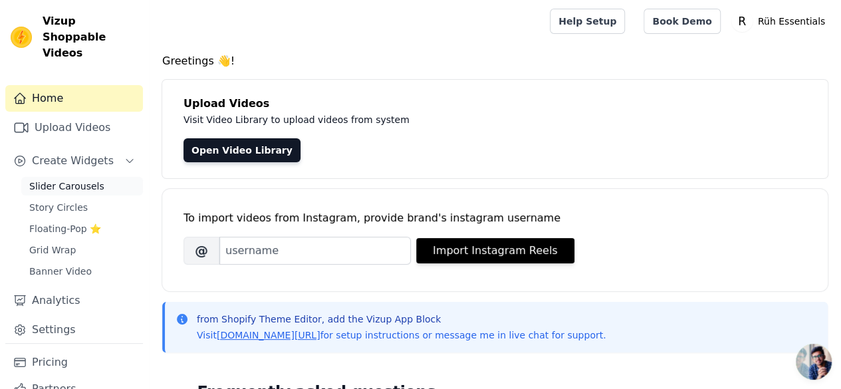
click at [68, 179] on span "Slider Carousels" at bounding box center [66, 185] width 75 height 13
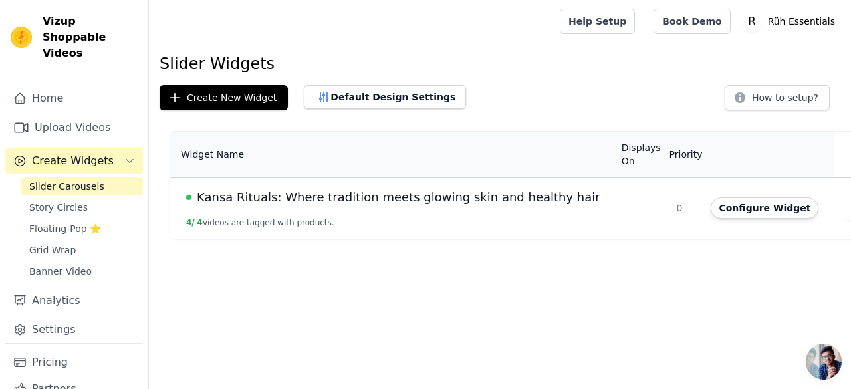
click at [511, 188] on span "Kansa Rituals: Where tradition meets glowing skin and healthy hair" at bounding box center [398, 197] width 403 height 19
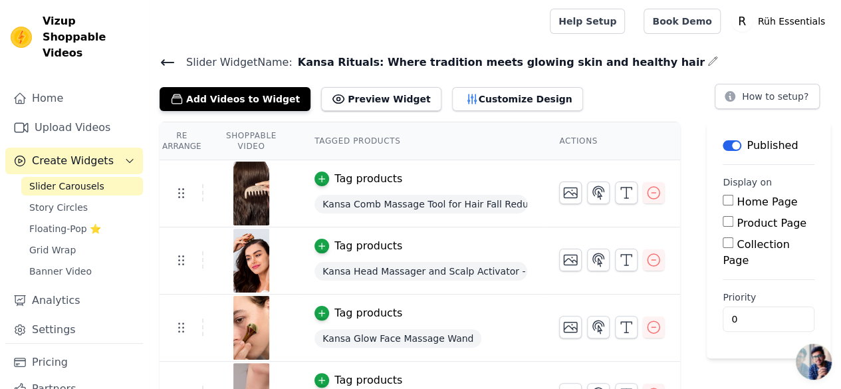
click at [731, 199] on input "Home Page" at bounding box center [727, 200] width 11 height 11
checkbox input "true"
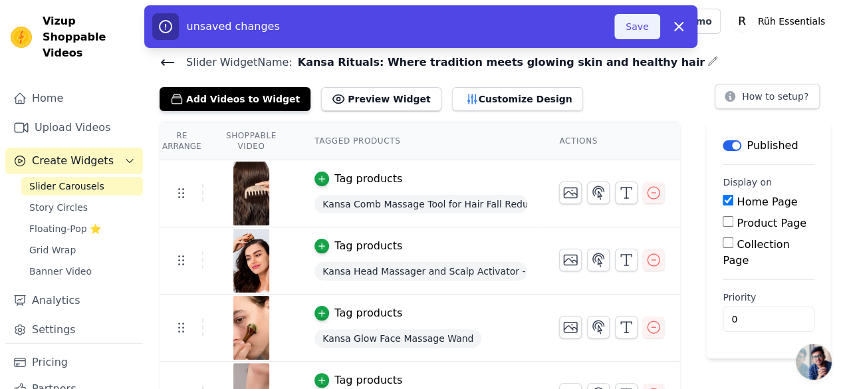
click at [635, 30] on button "Save" at bounding box center [636, 26] width 45 height 25
